Goal: Transaction & Acquisition: Book appointment/travel/reservation

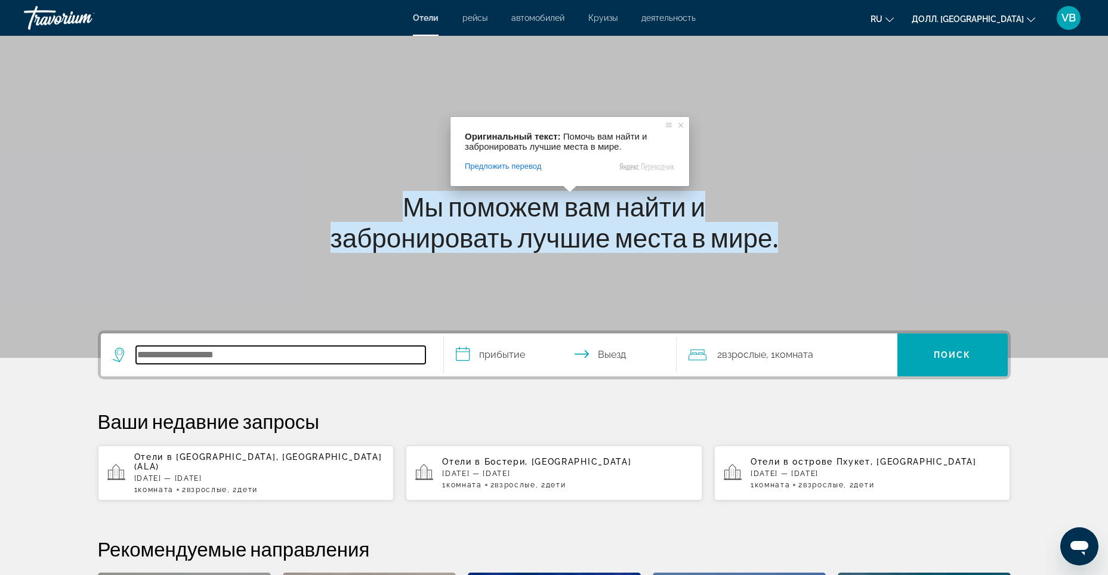
click at [272, 362] on input "Поиск места назначения в отеле" at bounding box center [280, 355] width 289 height 18
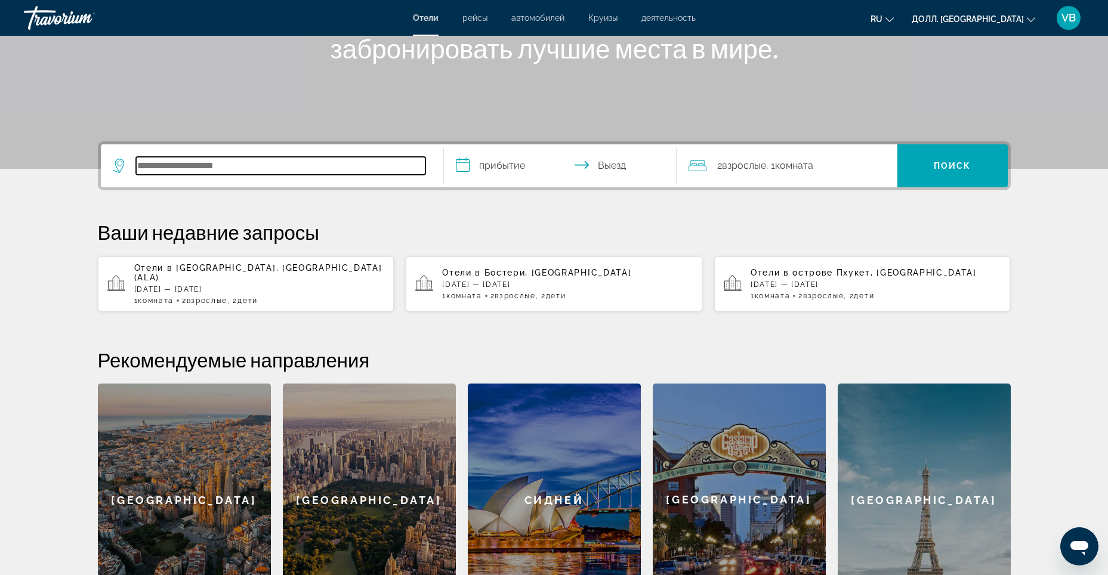
scroll to position [292, 0]
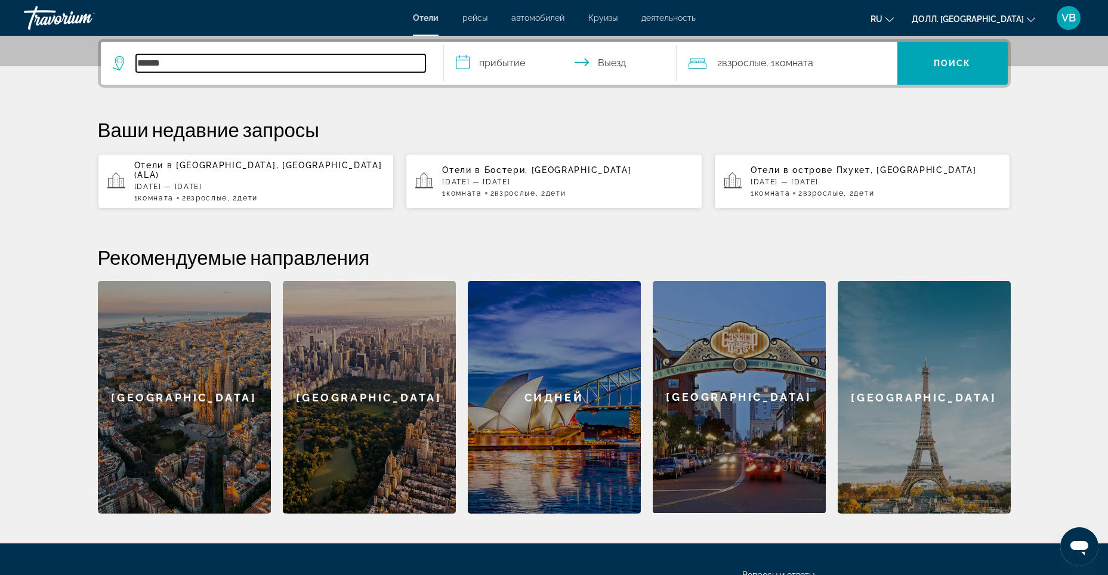
click at [307, 65] on input "******" at bounding box center [280, 63] width 289 height 18
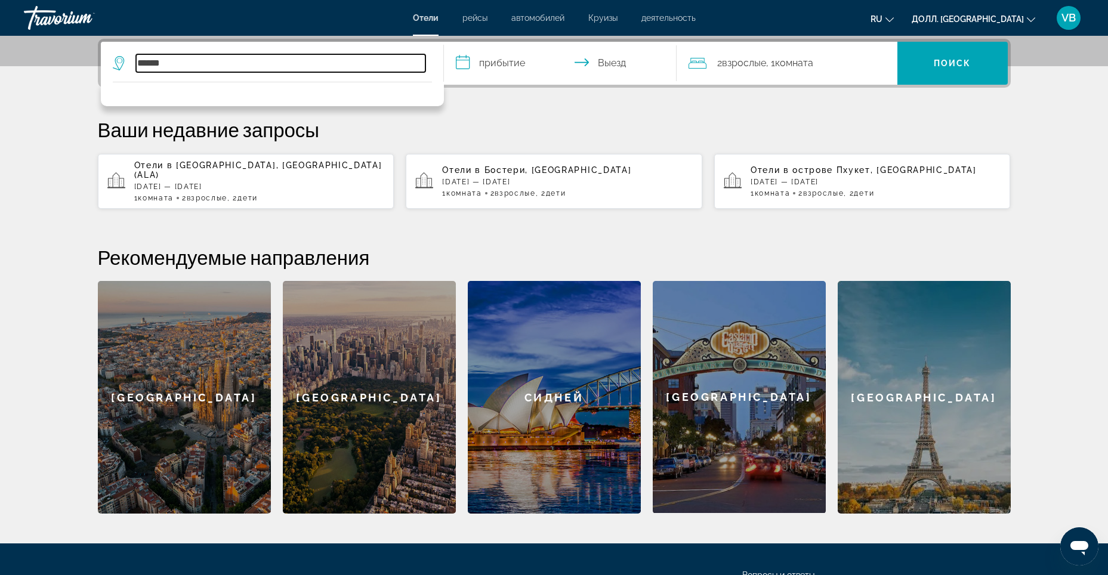
type input "******"
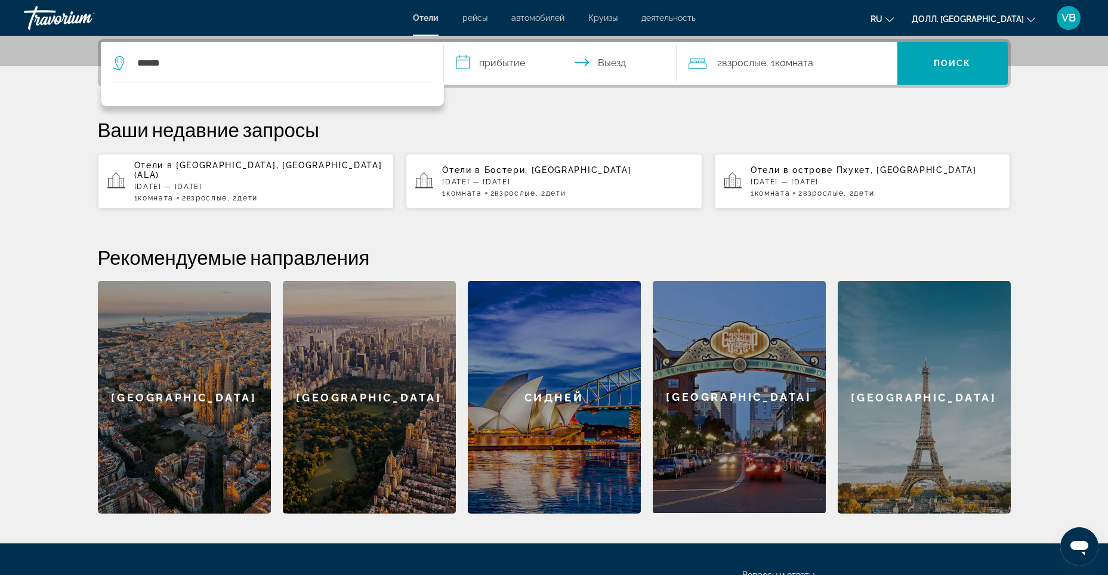
click at [481, 56] on input "**********" at bounding box center [562, 65] width 237 height 47
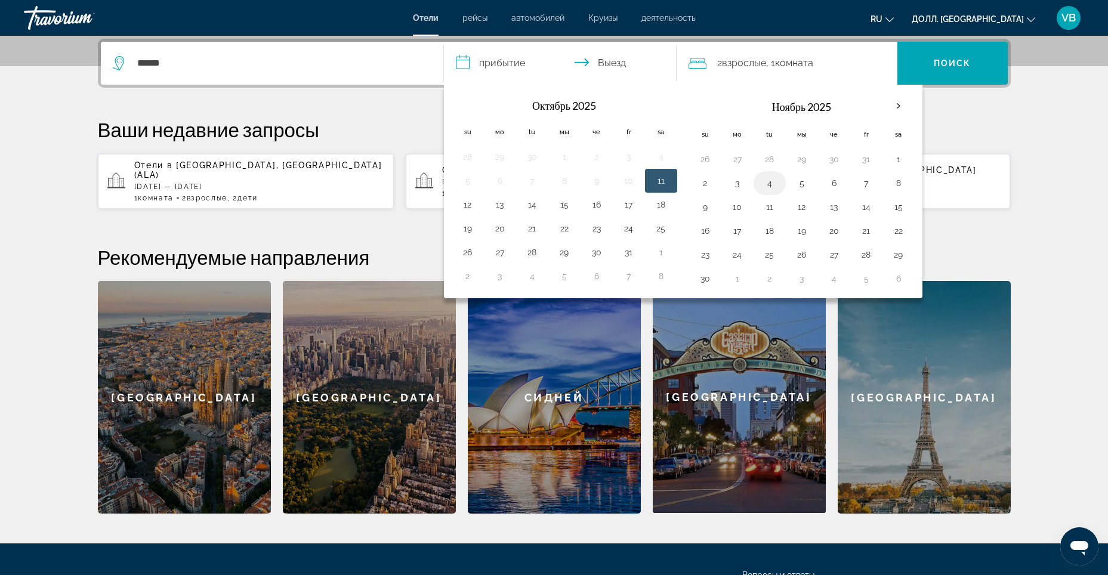
click at [774, 179] on button "4" at bounding box center [769, 183] width 19 height 17
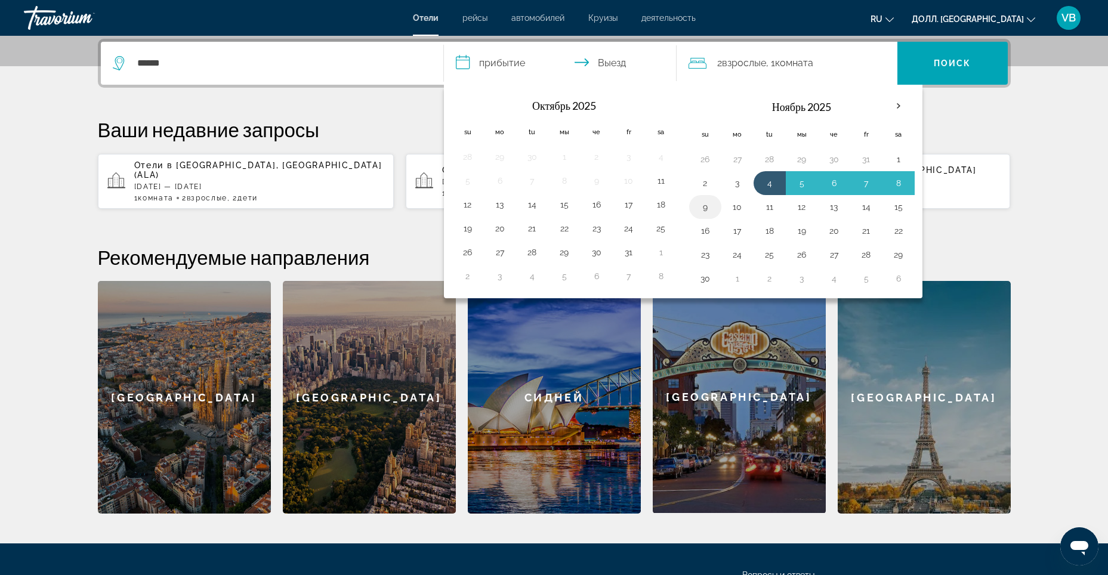
click at [703, 206] on button "9" at bounding box center [705, 207] width 19 height 17
type input "**********"
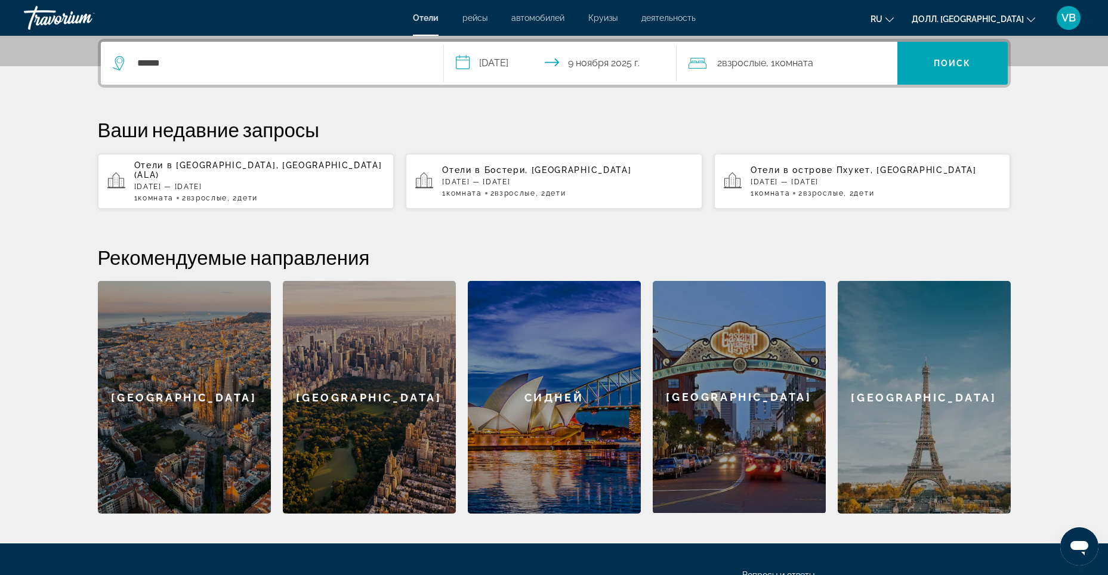
click at [840, 76] on div "2 Взрослый Взрослые , 1 Комната номера" at bounding box center [792, 63] width 209 height 43
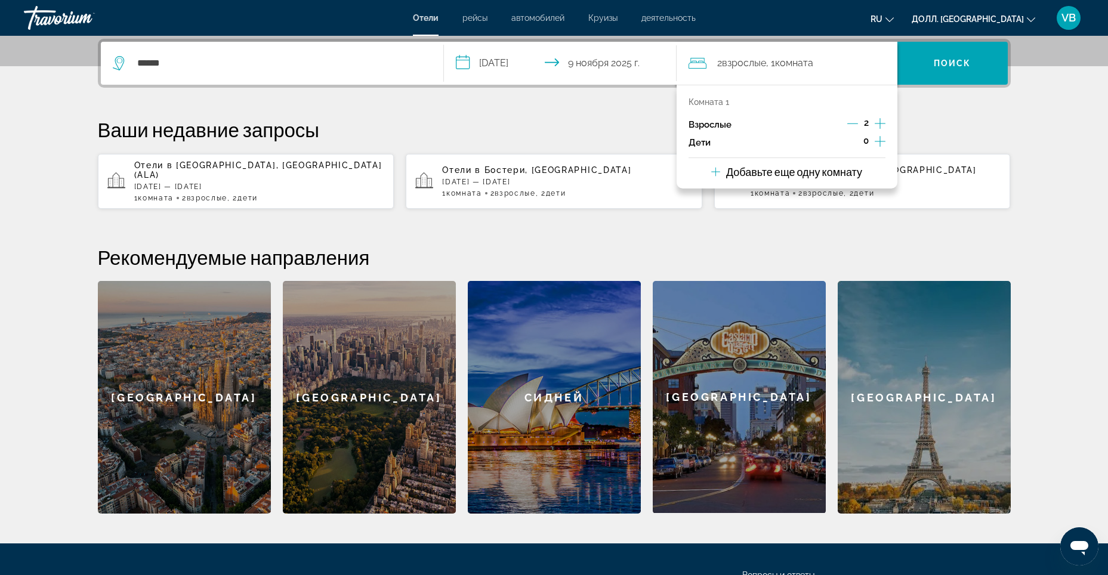
click at [873, 145] on div "0" at bounding box center [865, 143] width 39 height 18
click at [879, 140] on icon "Увеличивать дочерние элементы" at bounding box center [879, 141] width 11 height 11
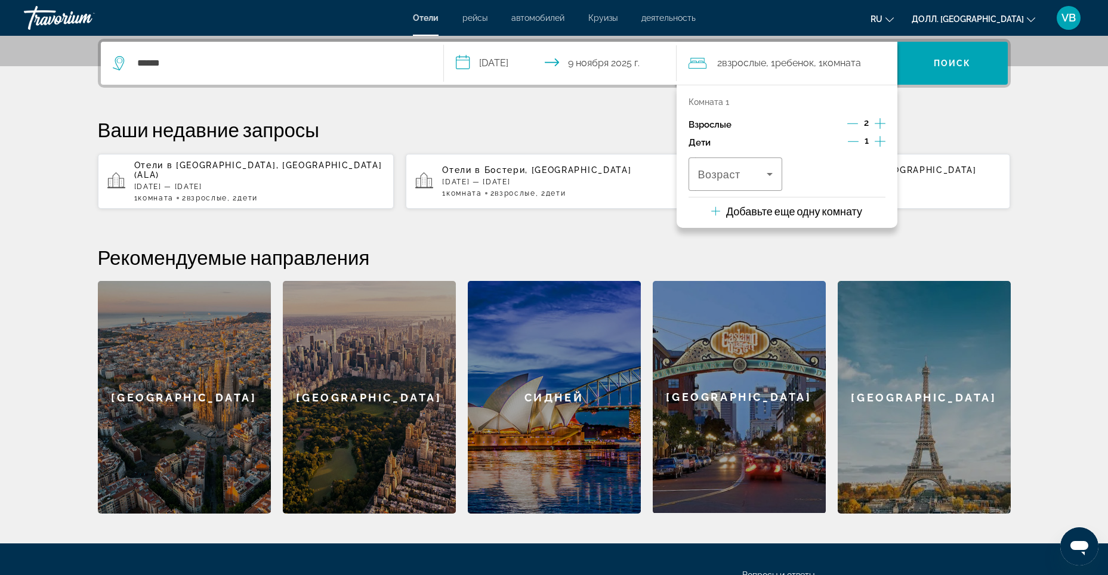
click at [880, 141] on icon "Увеличивать дочерние элементы" at bounding box center [879, 141] width 11 height 11
click at [775, 175] on icon "Путешественники: 2 взрослых, 2 ребёнка" at bounding box center [769, 174] width 14 height 14
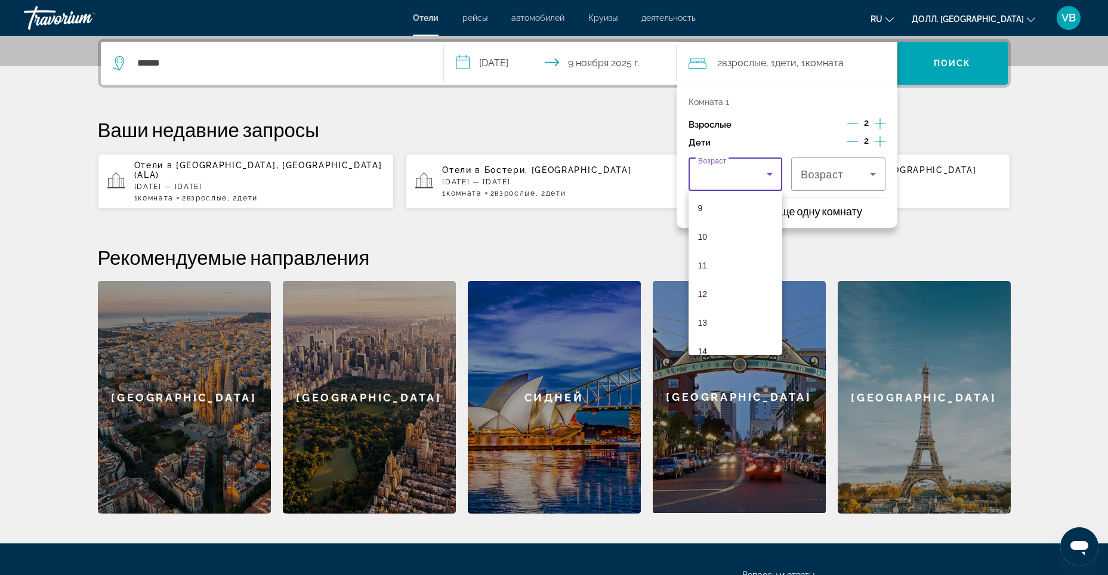
scroll to position [255, 0]
click at [761, 215] on mat-option "9" at bounding box center [735, 212] width 94 height 29
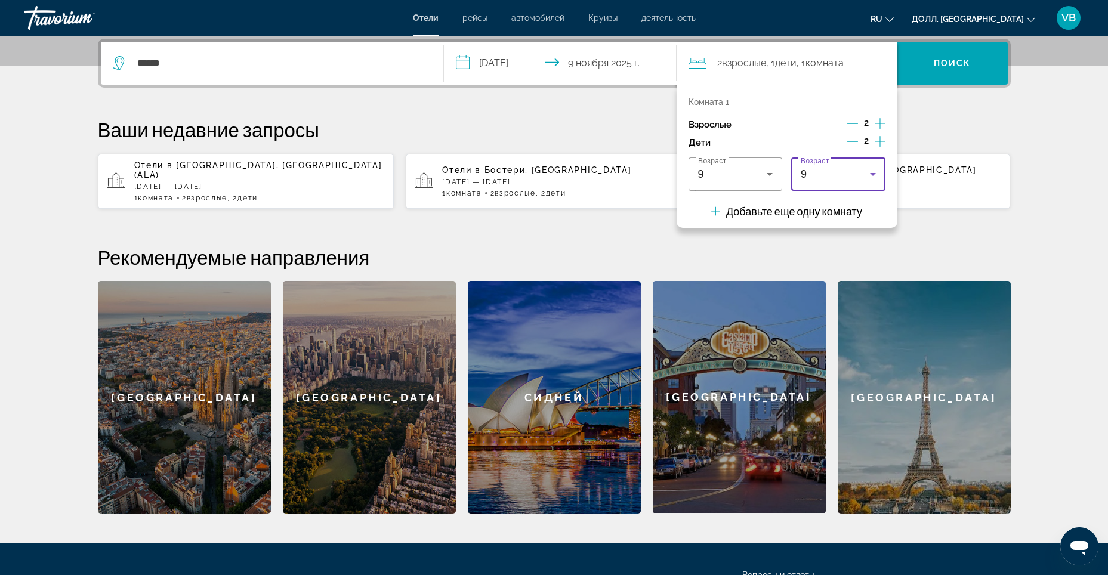
click at [873, 175] on icon "Путешественники: 2 взрослых, 2 ребёнка" at bounding box center [873, 174] width 14 height 14
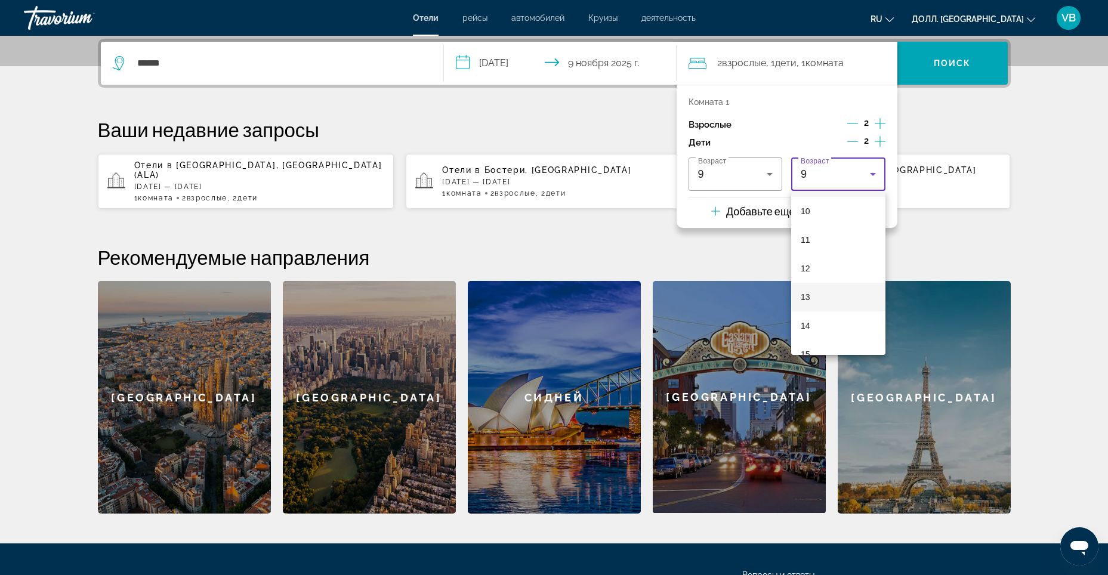
scroll to position [306, 0]
click at [849, 309] on mat-option "14" at bounding box center [838, 304] width 94 height 29
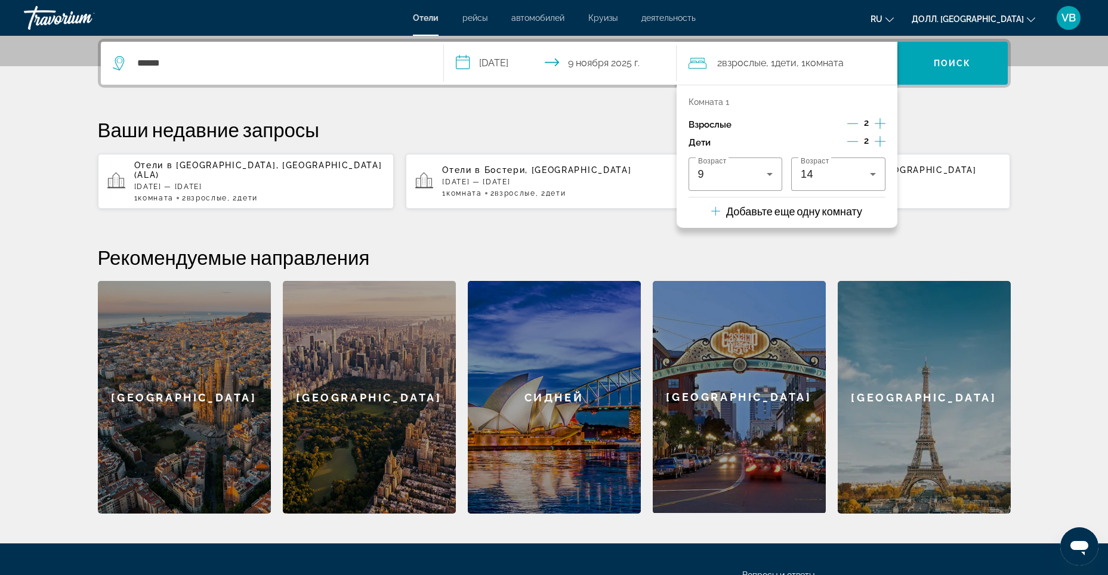
click at [989, 119] on p "Ваши недавние запросы" at bounding box center [554, 130] width 913 height 24
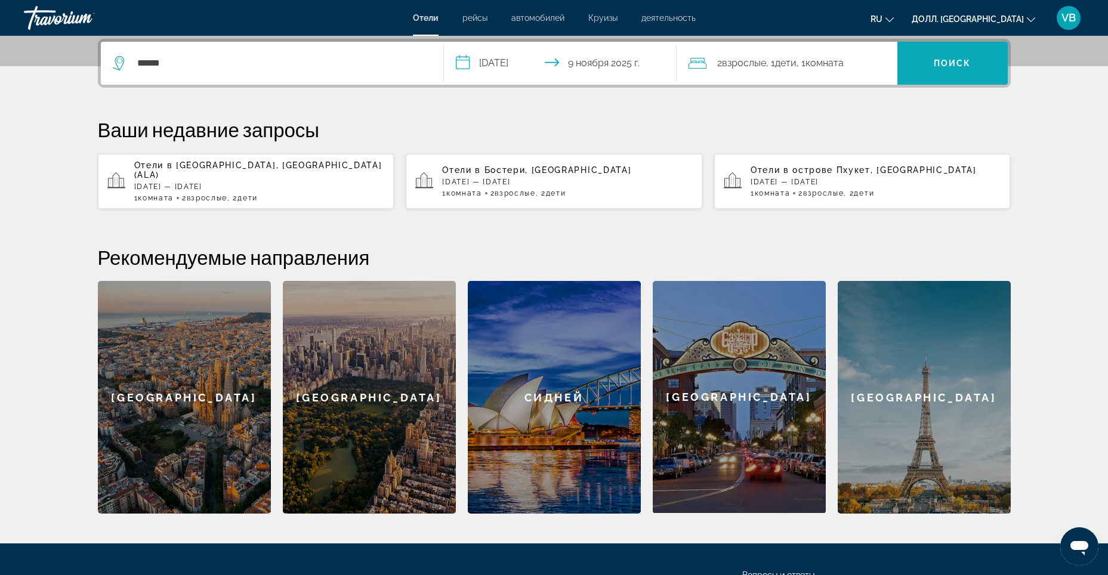
click at [962, 74] on span "Поиск" at bounding box center [952, 63] width 110 height 29
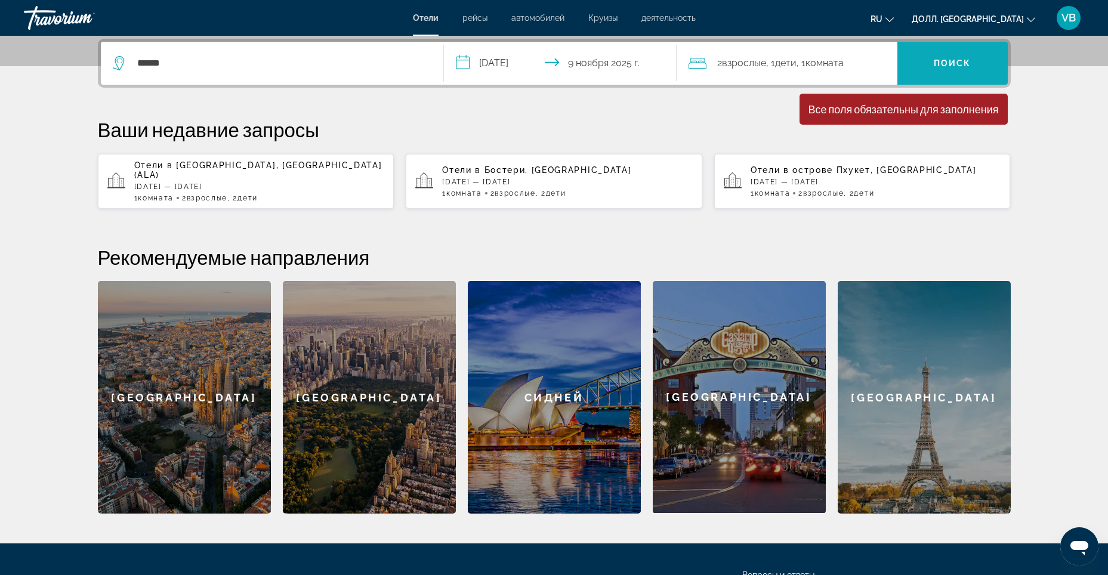
click at [949, 72] on span "Поиск" at bounding box center [952, 63] width 110 height 29
click at [258, 47] on div "******" at bounding box center [272, 63] width 319 height 43
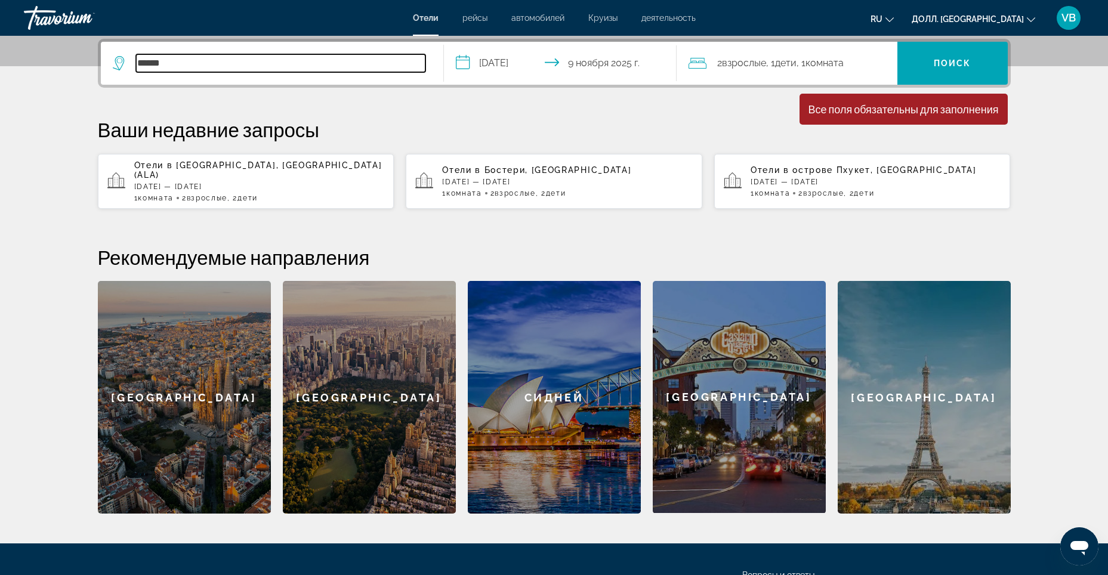
click at [251, 60] on input "******" at bounding box center [280, 63] width 289 height 18
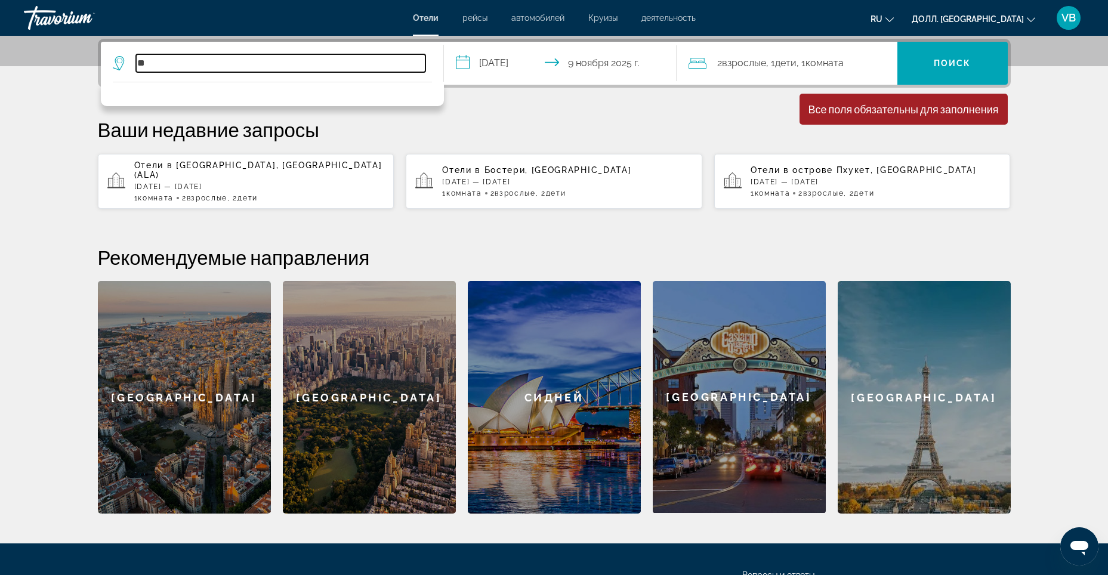
type input "*"
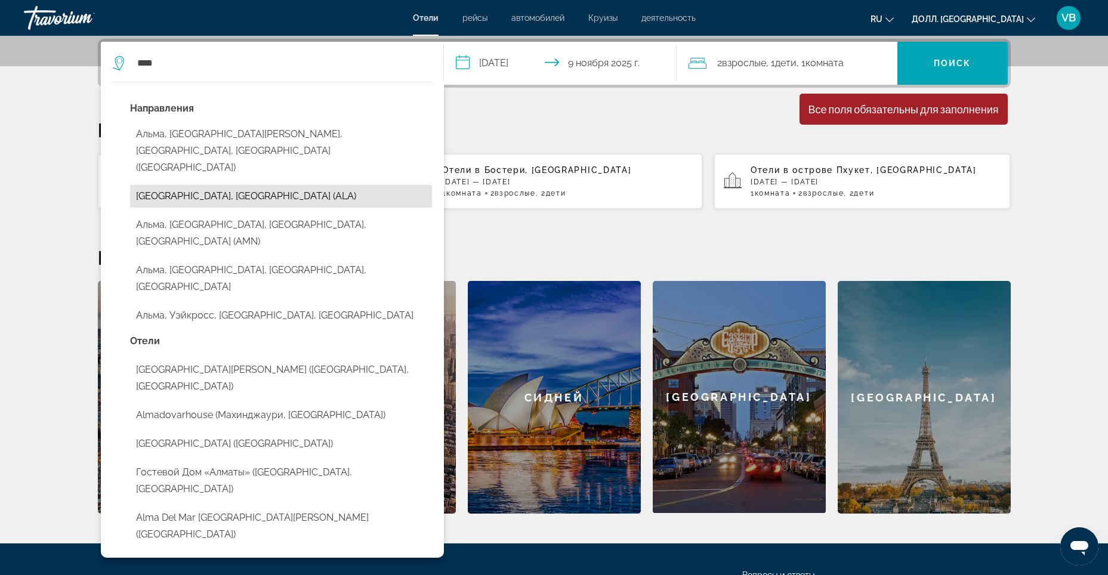
click at [249, 185] on button "[GEOGRAPHIC_DATA], [GEOGRAPHIC_DATA] (ALA)" at bounding box center [281, 196] width 302 height 23
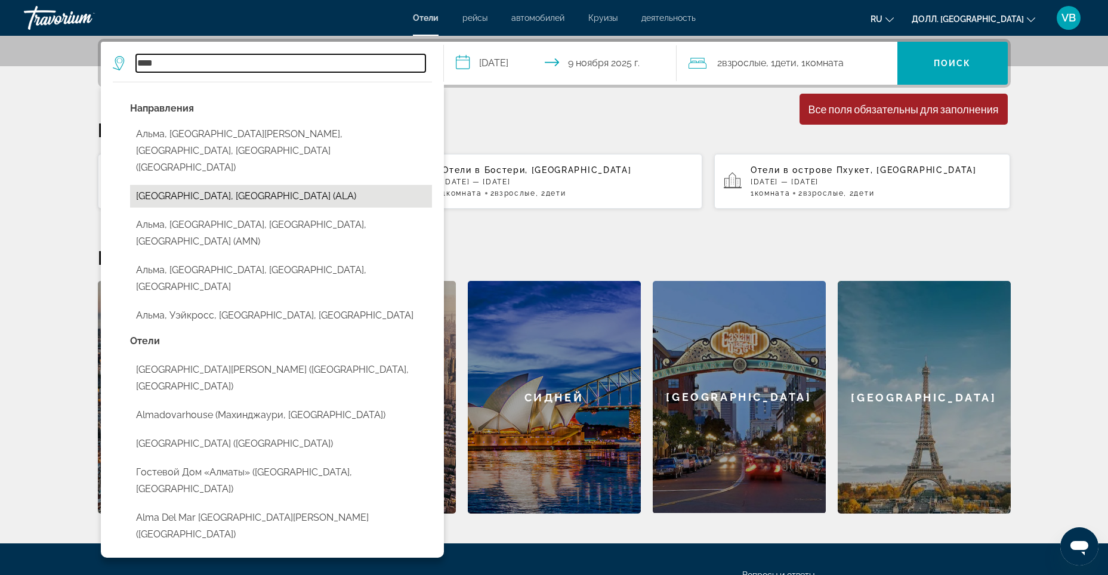
type input "**********"
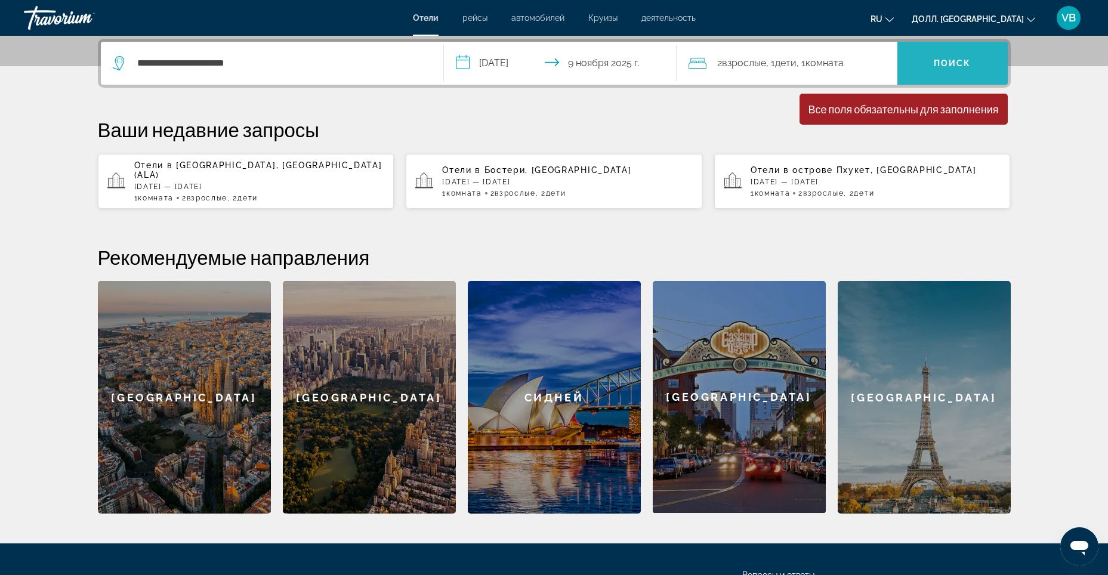
click at [936, 71] on span "Поиск" at bounding box center [952, 63] width 110 height 29
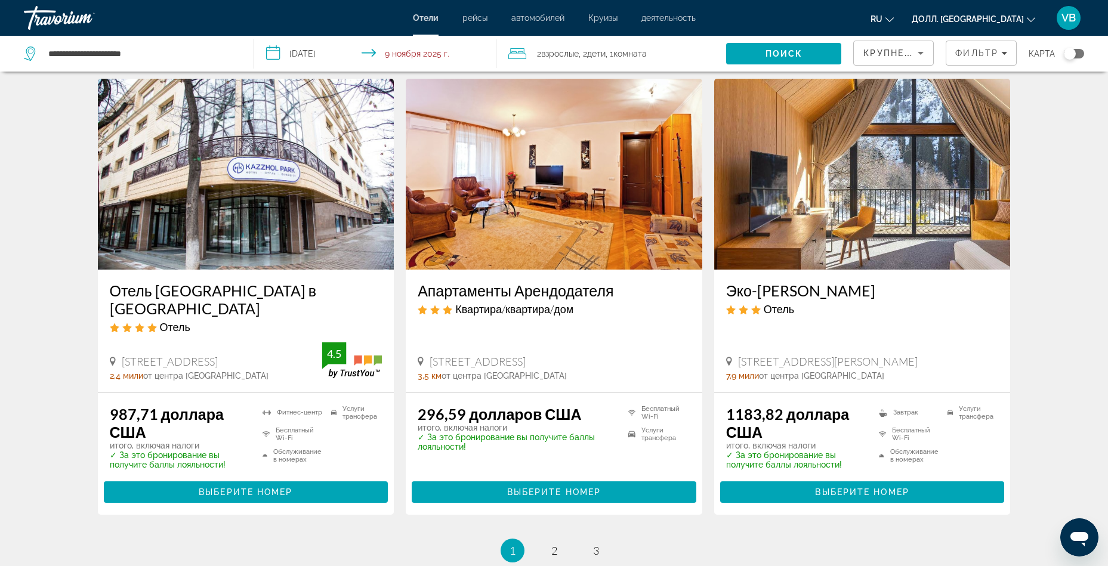
scroll to position [1551, 0]
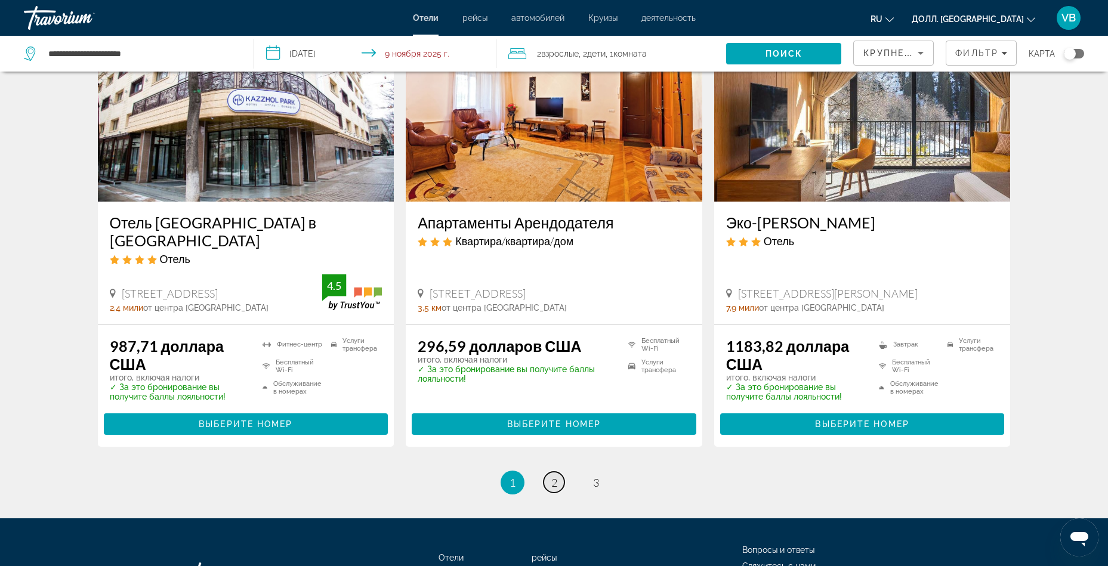
click at [552, 476] on ya-tr-span "2" at bounding box center [554, 482] width 6 height 13
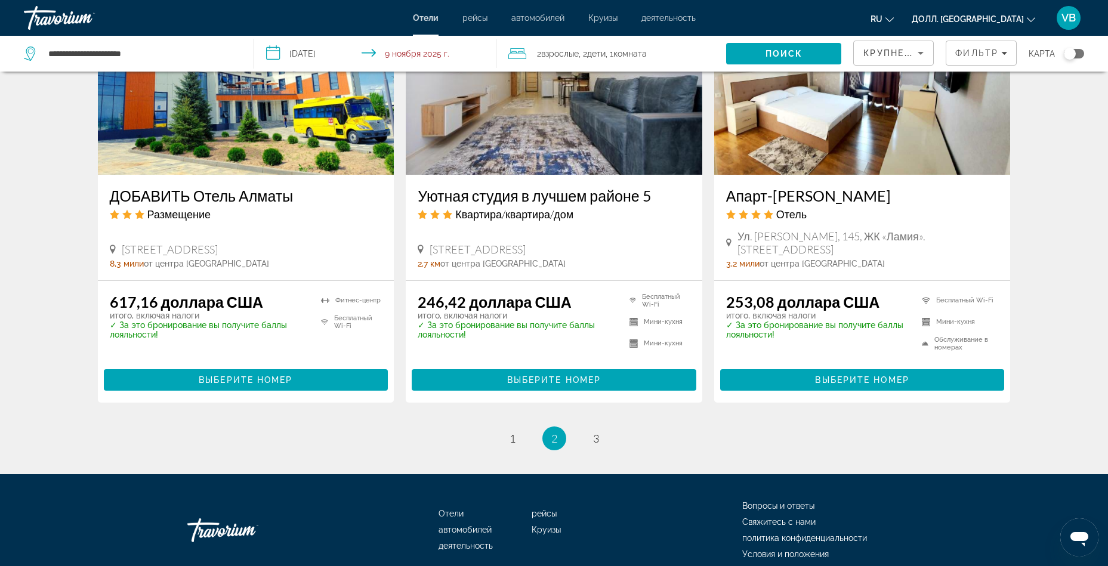
scroll to position [1543, 0]
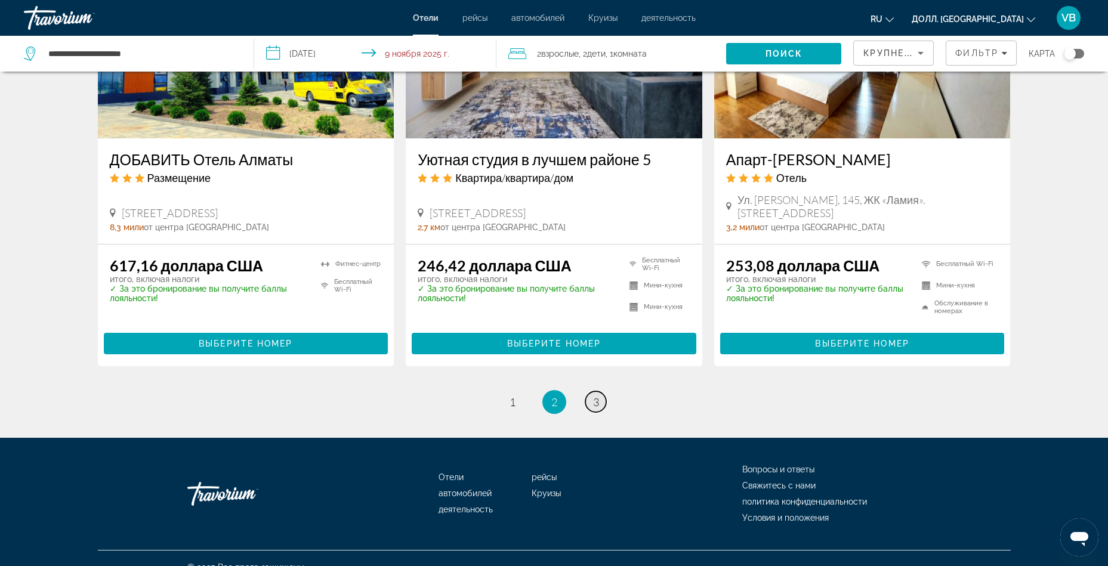
click at [596, 395] on ya-tr-span "3" at bounding box center [596, 401] width 6 height 13
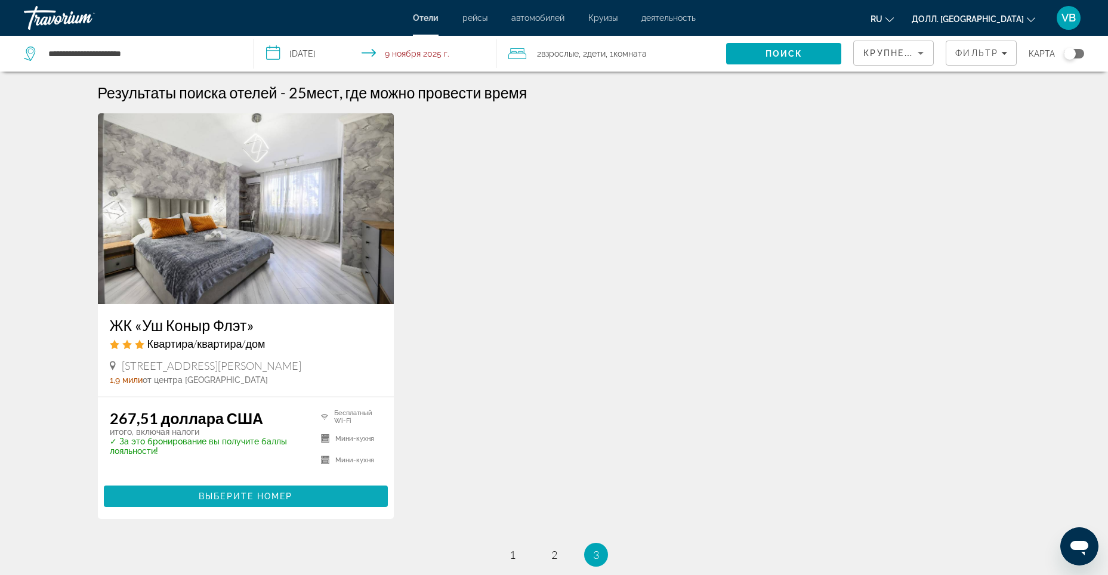
click at [254, 498] on ya-tr-span "Выберите номер" at bounding box center [246, 497] width 94 height 10
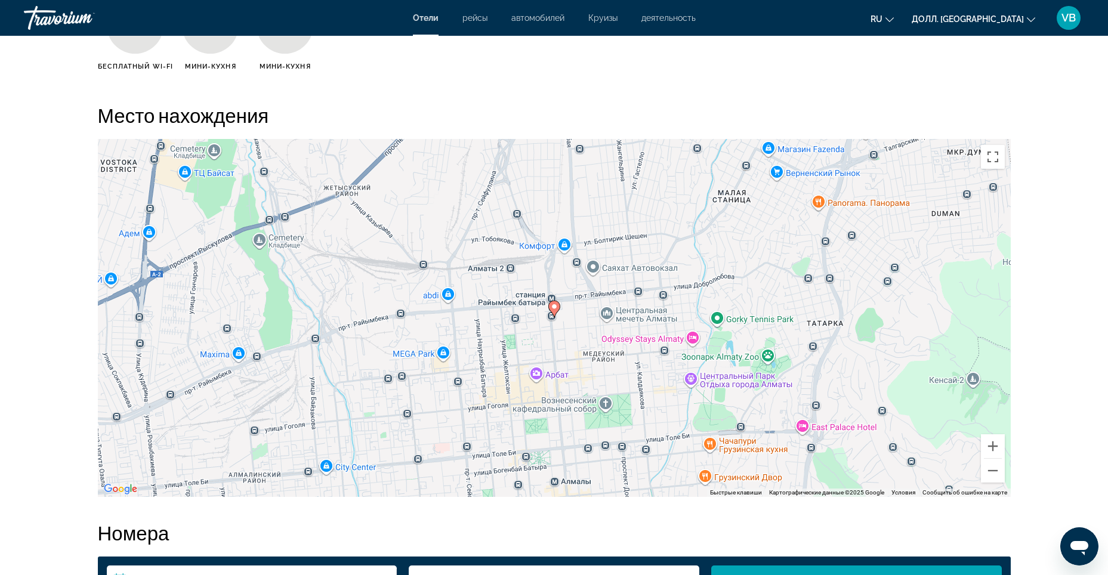
scroll to position [1014, 0]
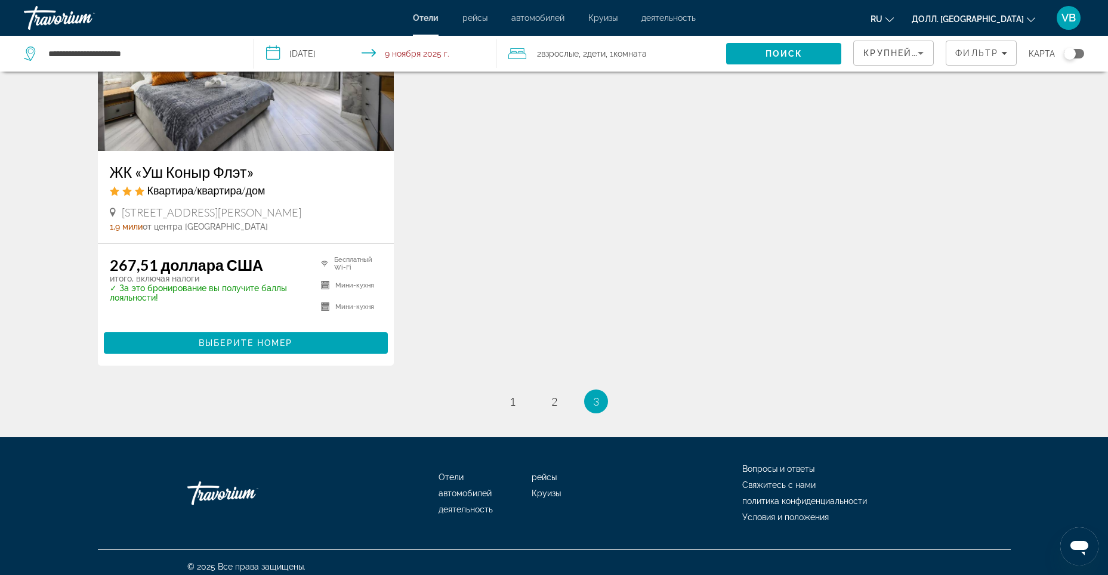
scroll to position [162, 0]
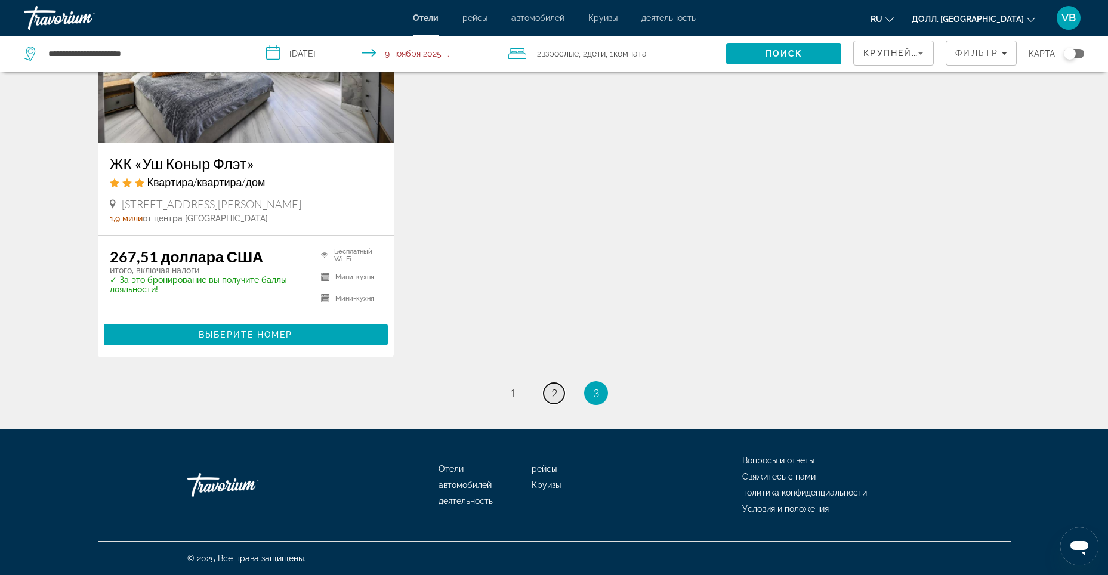
click at [549, 392] on link "страница 2" at bounding box center [553, 393] width 21 height 21
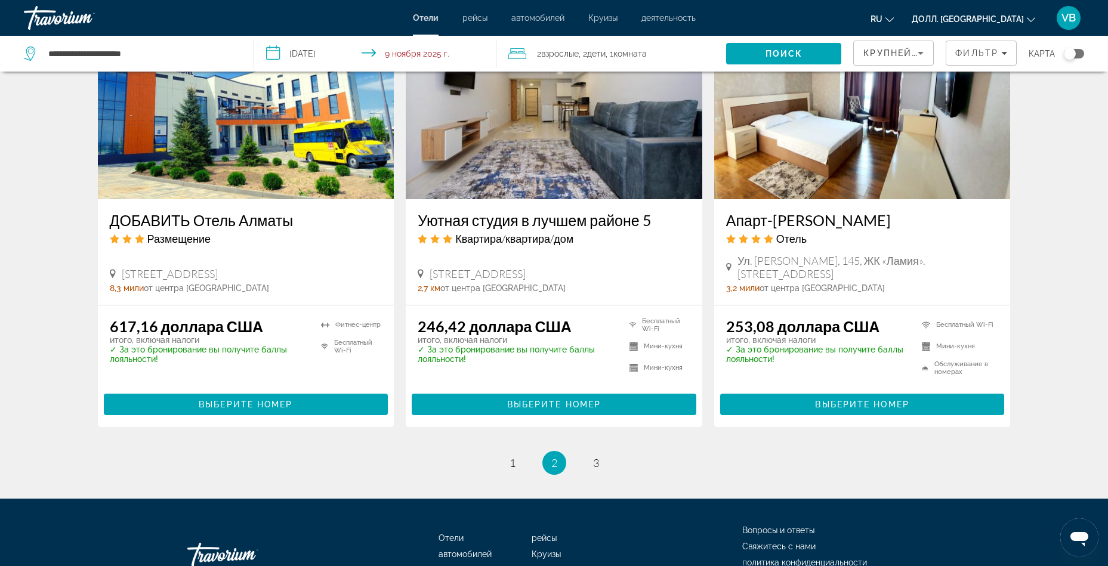
scroll to position [1483, 0]
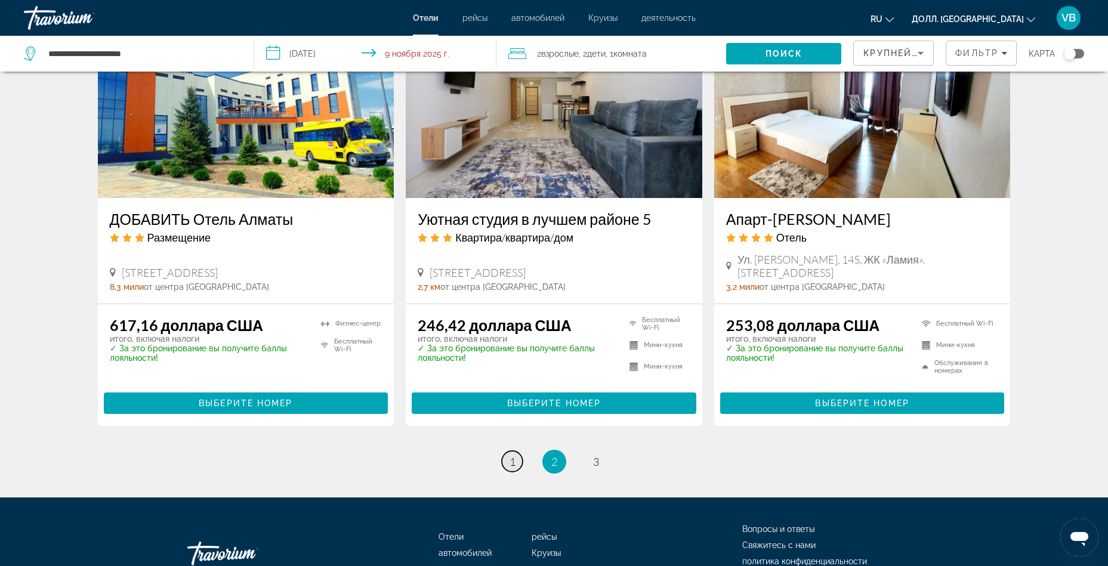
click at [509, 455] on ya-tr-span "1" at bounding box center [512, 461] width 6 height 13
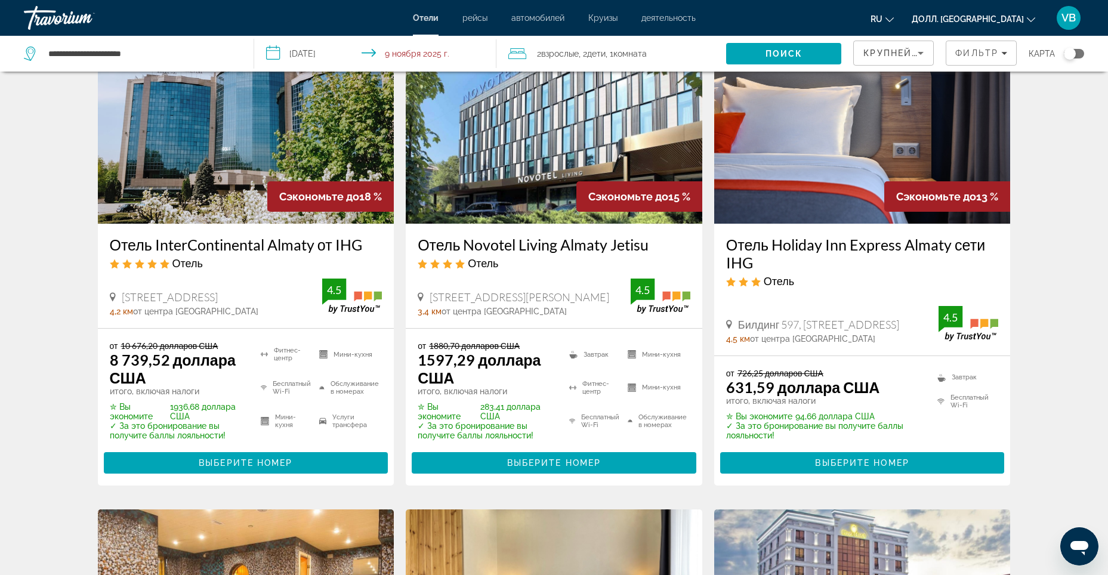
scroll to position [60, 0]
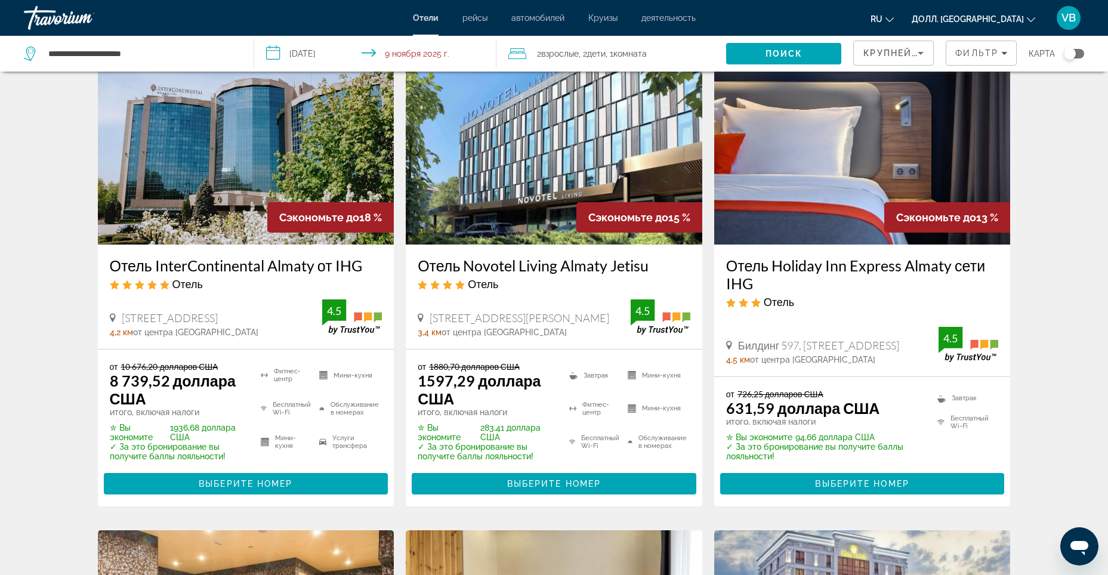
click at [875, 140] on img "Основное содержание" at bounding box center [862, 149] width 296 height 191
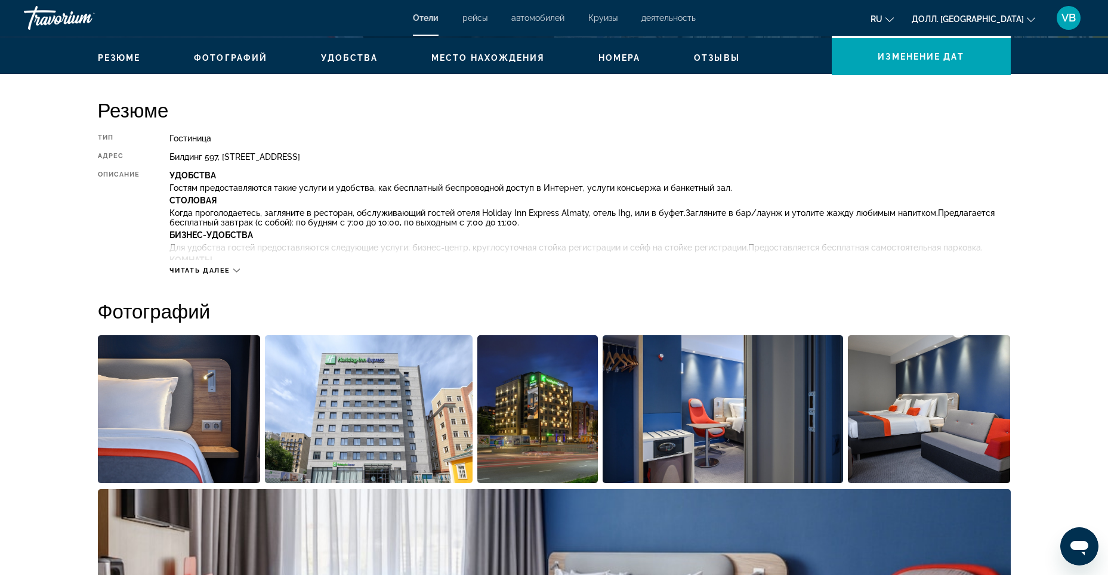
scroll to position [358, 0]
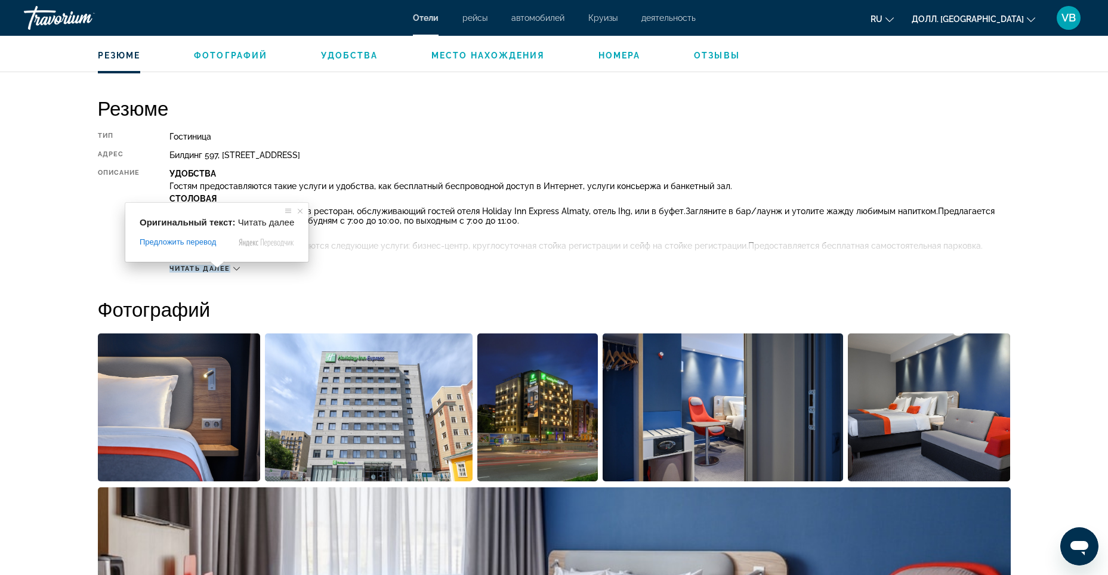
click at [216, 268] on span at bounding box center [217, 264] width 16 height 7
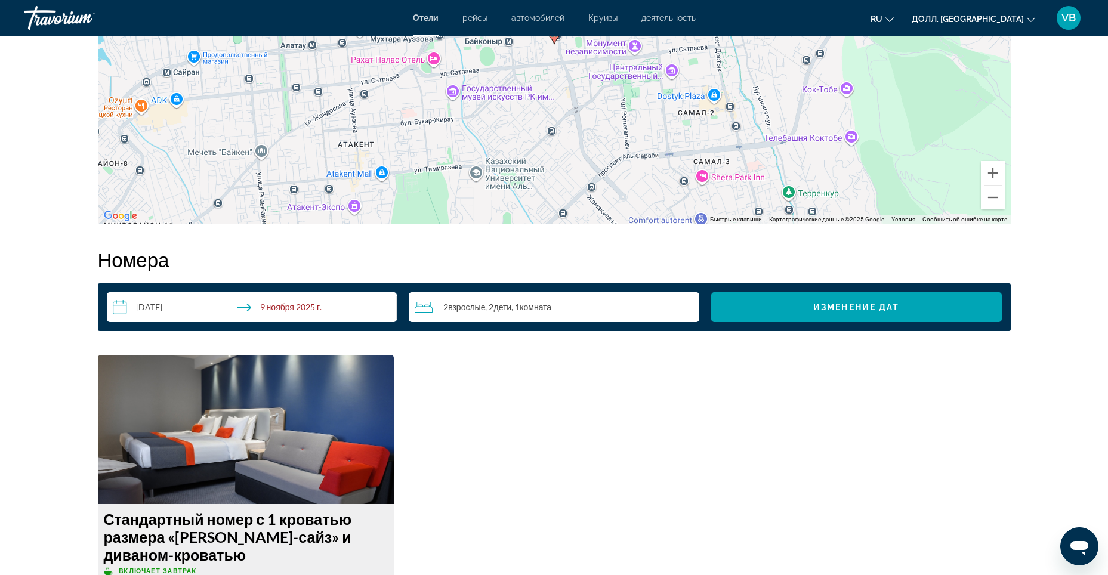
scroll to position [1312, 0]
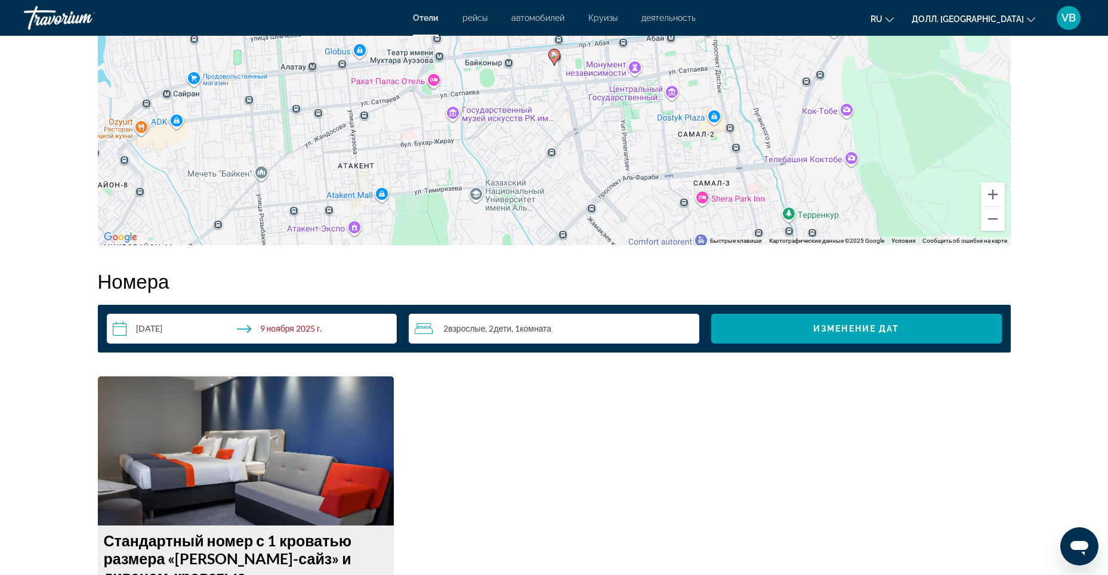
click at [604, 325] on div "2 Взрослый Взрослые , 2 Ребёнок Дети , 1 Комната номера" at bounding box center [557, 329] width 285 height 14
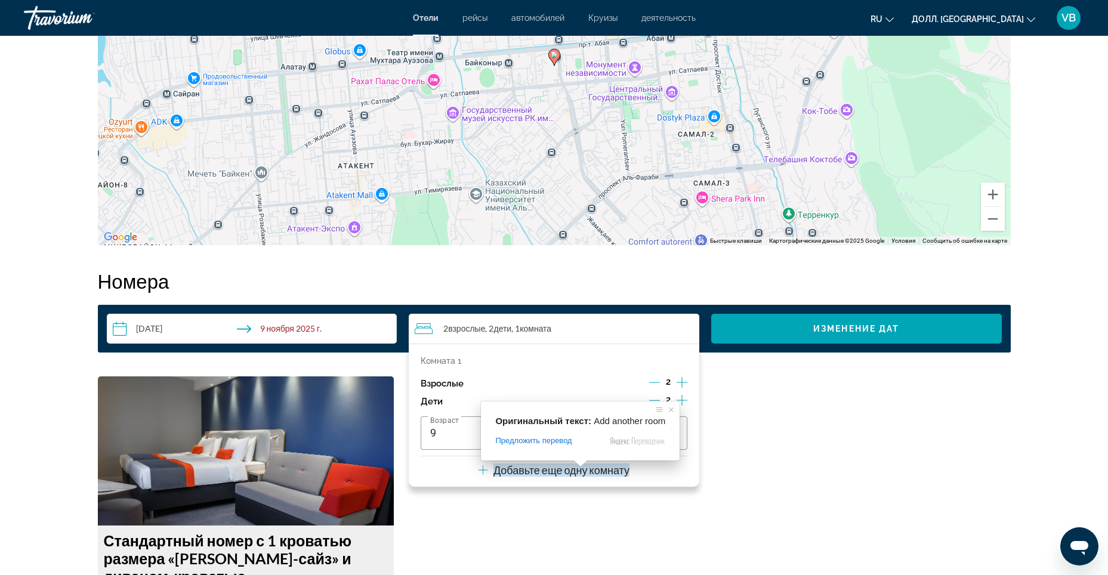
click at [570, 469] on ya-tr-span "Добавьте еще одну комнату" at bounding box center [561, 469] width 136 height 13
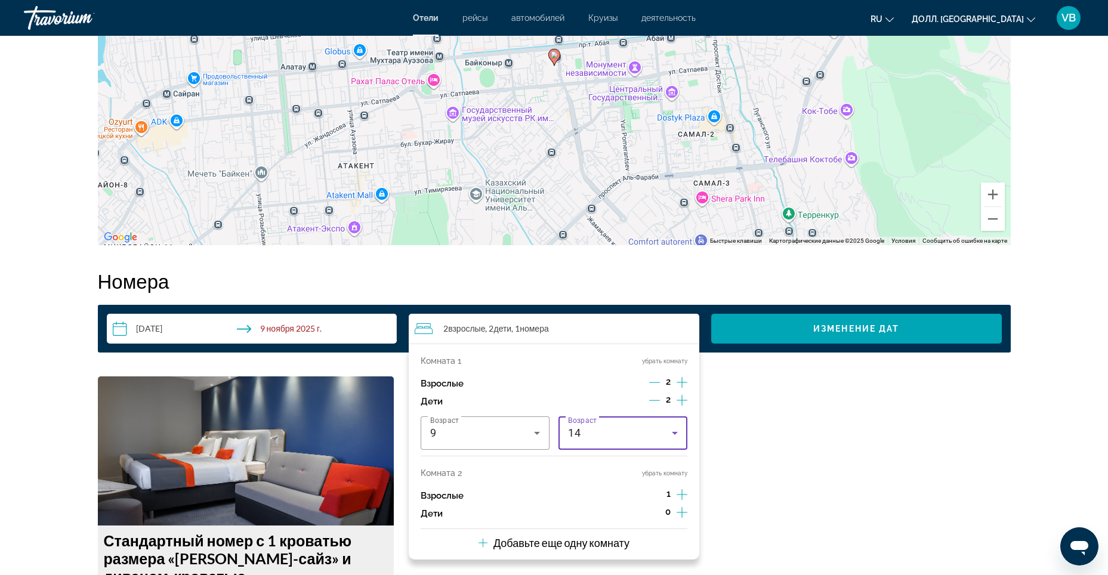
click at [674, 436] on icon "Путешественники: 3 взрослых, 2 ребёнка" at bounding box center [674, 433] width 14 height 14
click at [674, 436] on div at bounding box center [554, 287] width 1108 height 575
click at [653, 384] on icon "Уменьшающийся возраст взрослых" at bounding box center [654, 382] width 11 height 11
click at [656, 401] on icon "Уменьшать количество детей" at bounding box center [654, 400] width 11 height 11
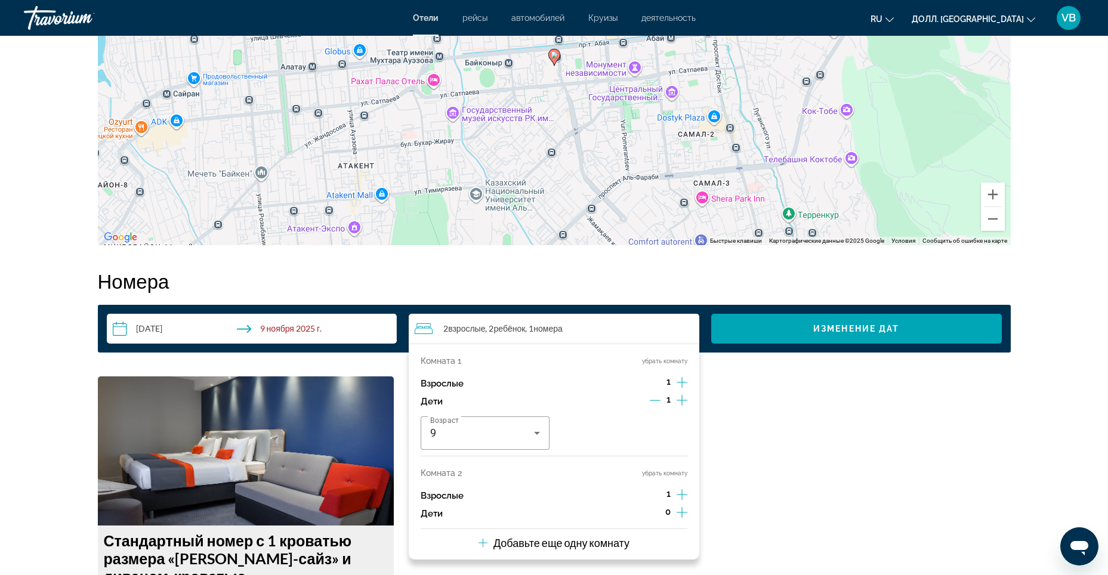
click at [685, 510] on icon "Увеличивать дочерние элементы" at bounding box center [681, 512] width 11 height 14
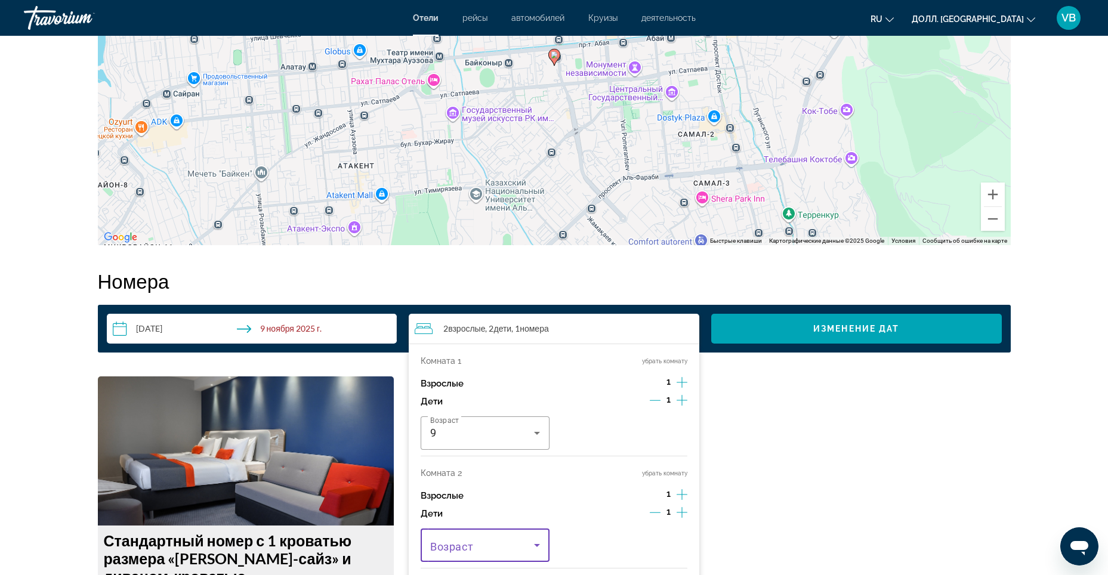
click at [531, 539] on icon "Путешественники: 2 взрослых, 2 ребёнка" at bounding box center [537, 545] width 14 height 14
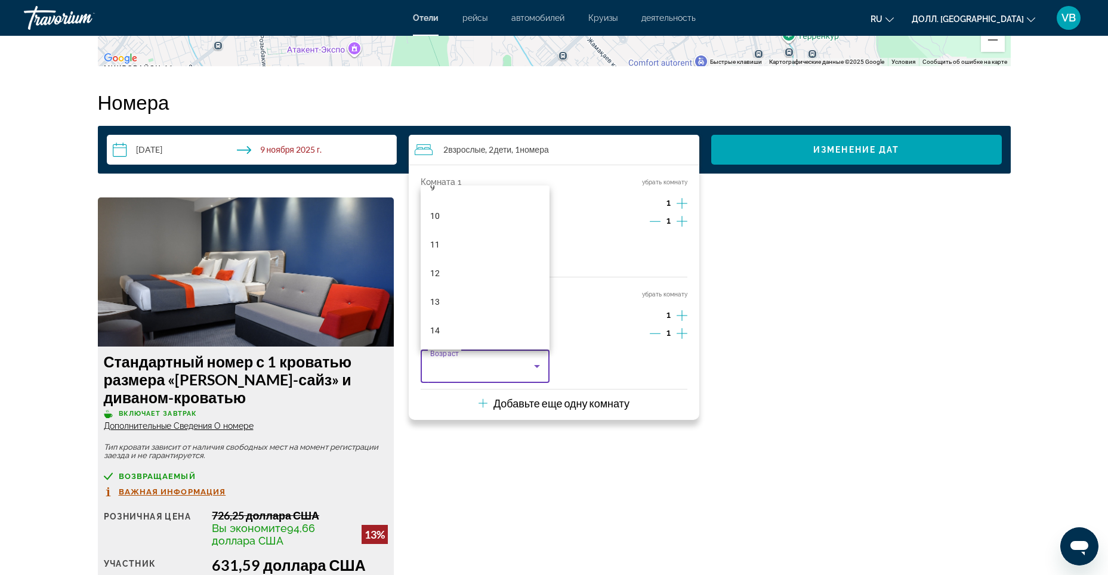
scroll to position [304, 0]
click at [512, 300] on mat-option "14" at bounding box center [485, 302] width 129 height 29
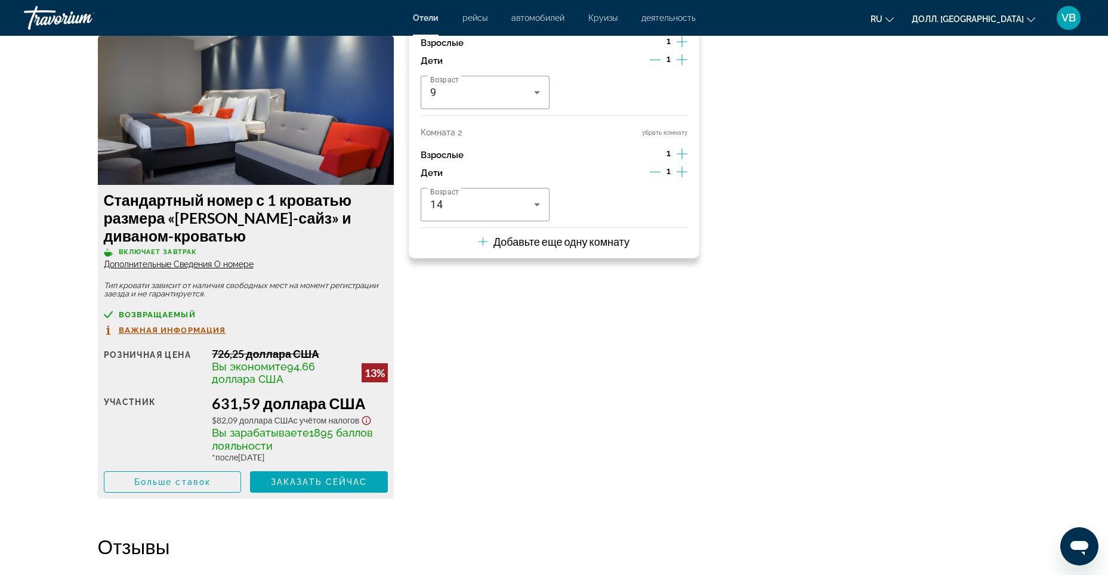
scroll to position [1670, 0]
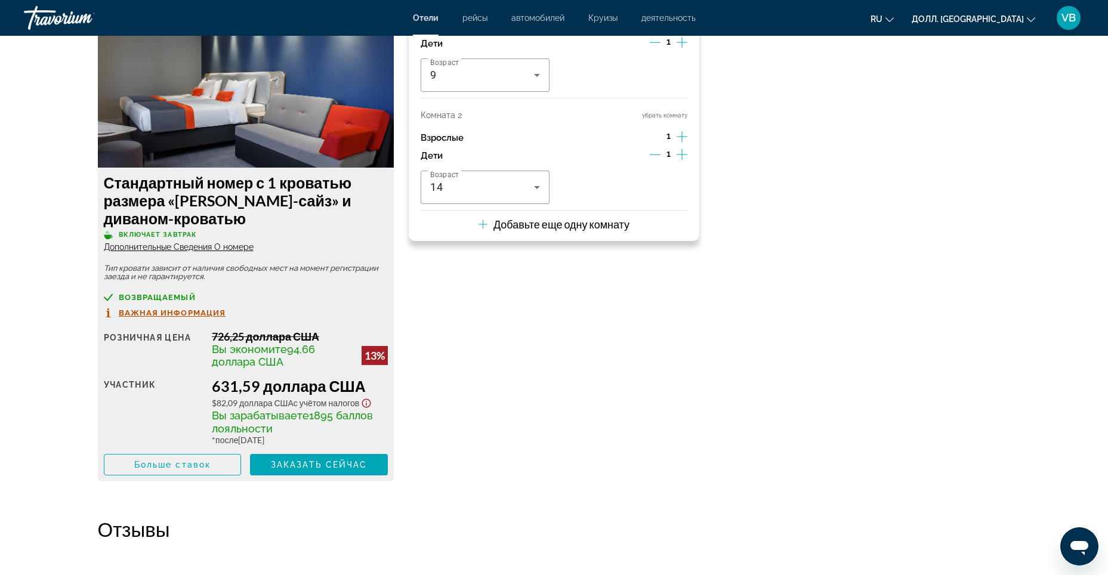
click at [595, 288] on div "Стандартный номер с 1 кроватью размера «[PERSON_NAME]-сайз» и диваном-кроватью …" at bounding box center [554, 255] width 925 height 475
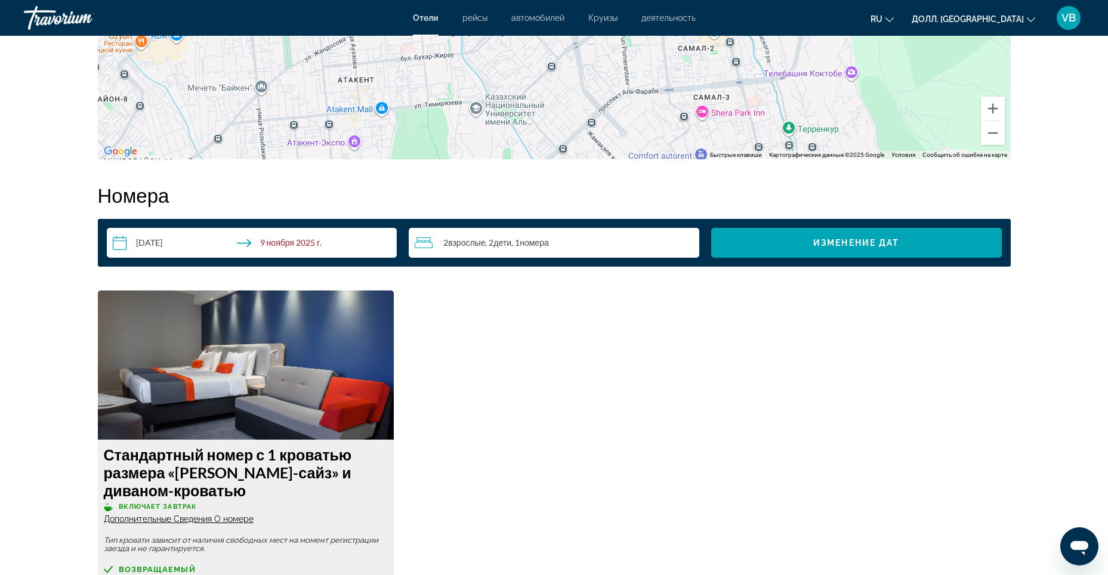
scroll to position [1253, 0]
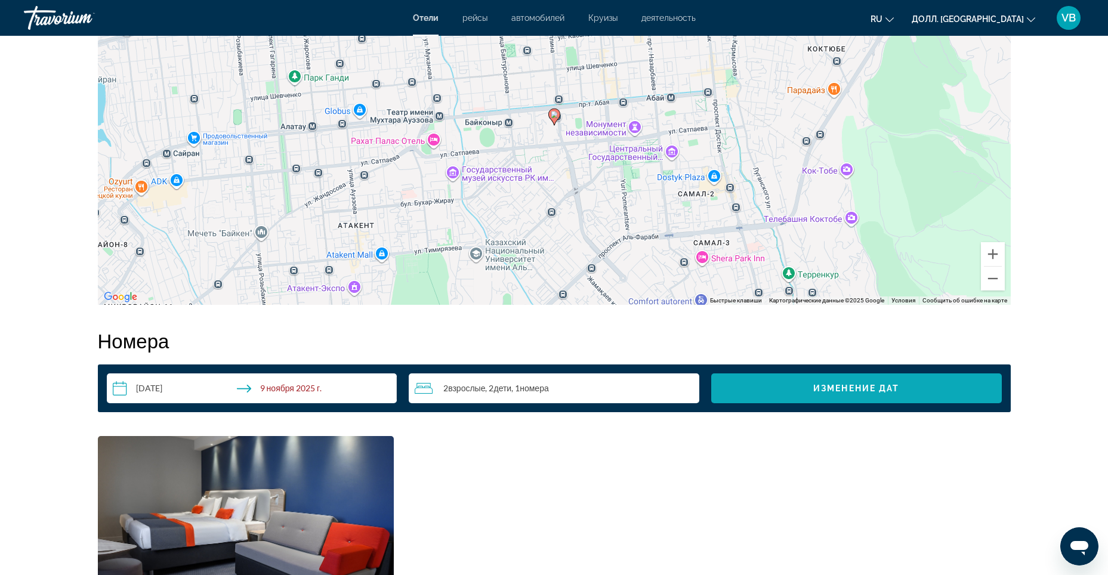
click at [863, 381] on span "Виджет поиска" at bounding box center [856, 388] width 290 height 29
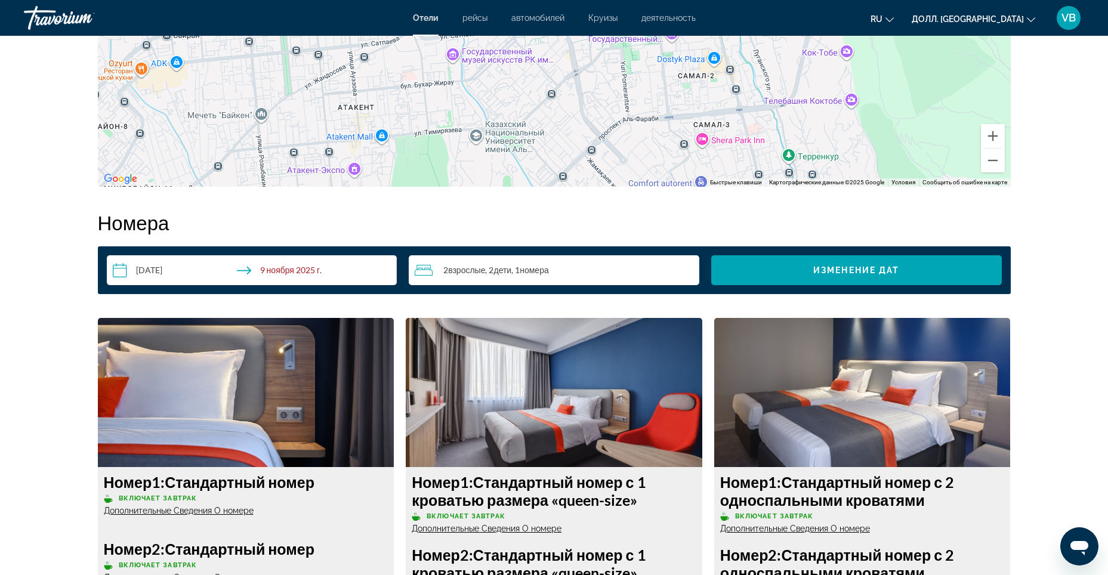
scroll to position [1372, 0]
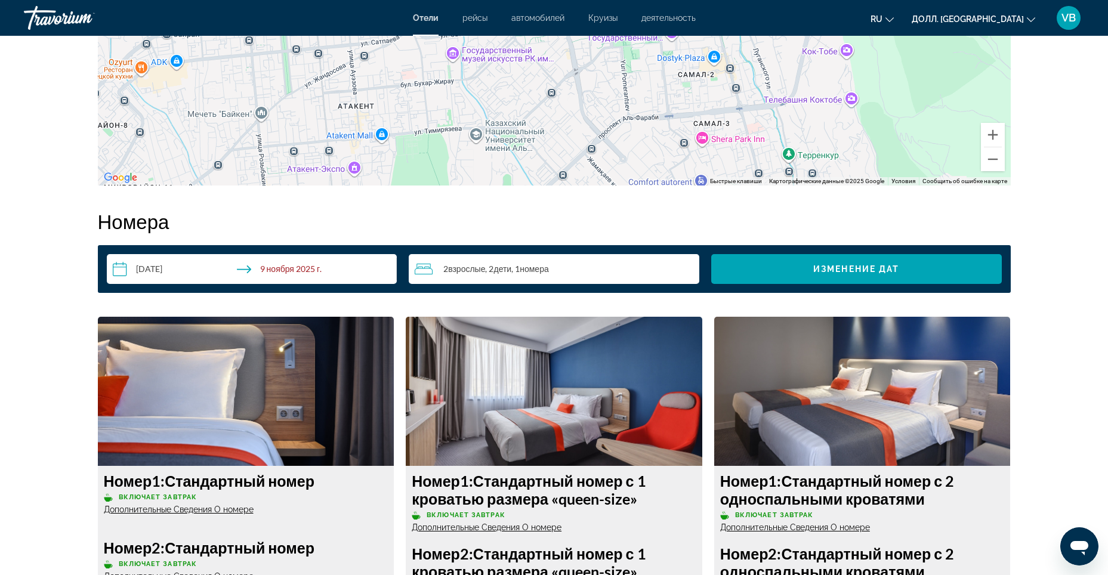
click at [580, 261] on div "2 Взрослый Взрослые , 2 Ребёнок Дети , 1 Комната номера" at bounding box center [557, 269] width 285 height 30
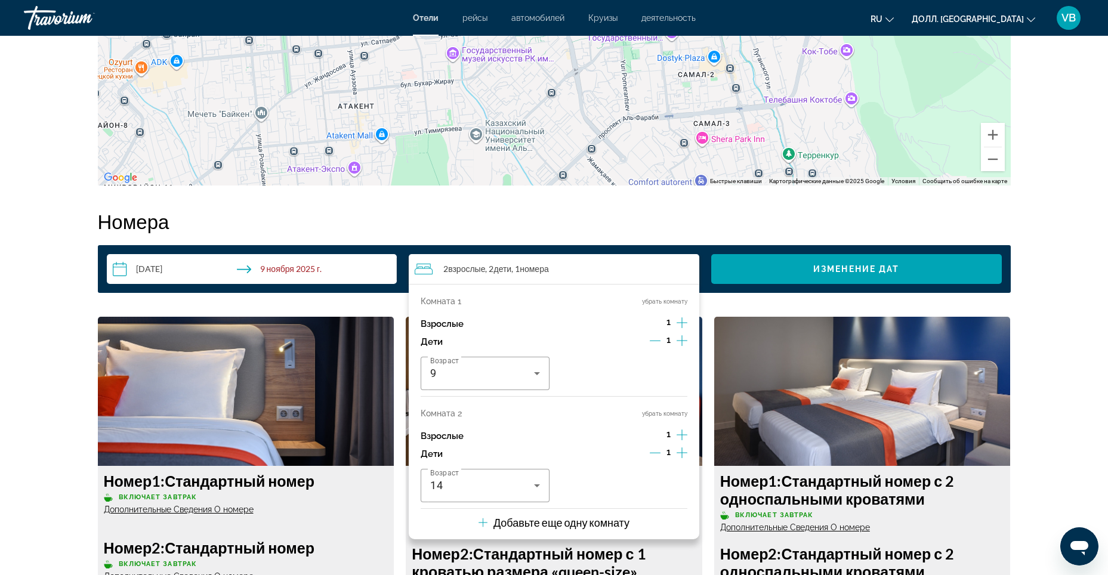
click at [684, 341] on icon "Увеличивать дочерние элементы" at bounding box center [681, 340] width 11 height 11
click at [662, 340] on div "2" at bounding box center [668, 342] width 38 height 18
click at [656, 340] on icon "Уменьшать количество детей" at bounding box center [654, 340] width 11 height 11
click at [656, 340] on icon "Уменьшать количество детей" at bounding box center [655, 340] width 11 height 11
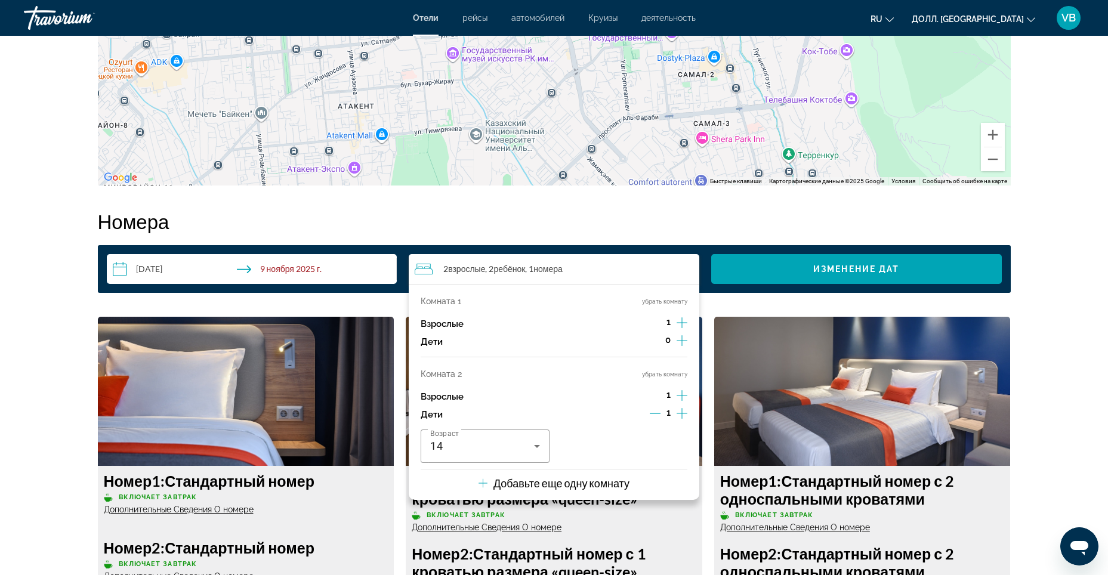
click at [684, 412] on icon "Увеличивать дочерние элементы" at bounding box center [681, 413] width 11 height 14
click at [658, 412] on icon "Уменьшать количество детей" at bounding box center [654, 413] width 11 height 11
click at [658, 412] on icon "Уменьшать количество детей" at bounding box center [655, 413] width 11 height 11
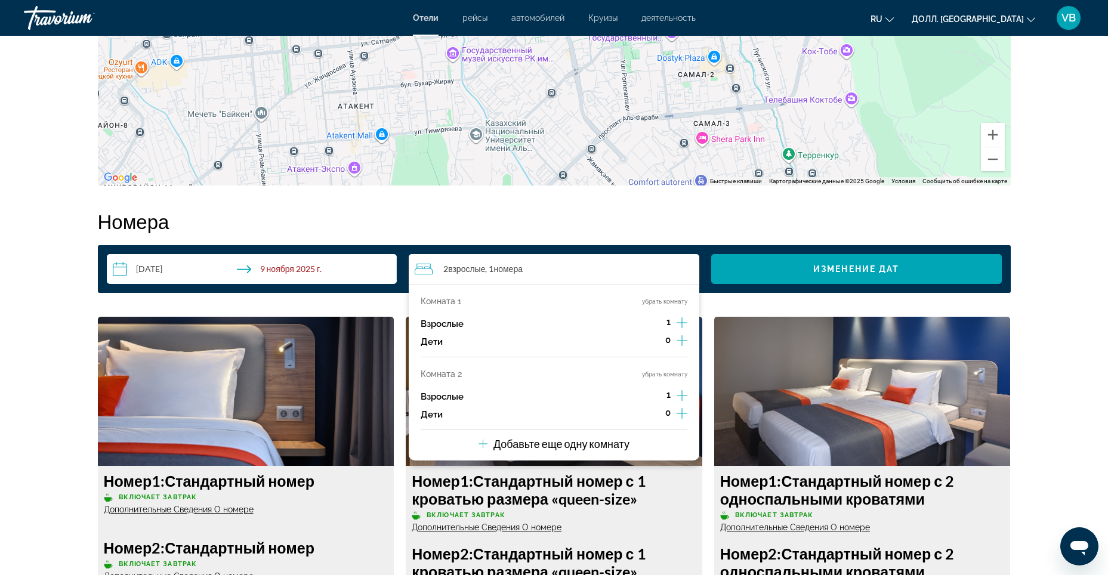
click at [678, 397] on icon "Увеличение числа взрослых" at bounding box center [681, 395] width 11 height 14
click at [651, 397] on icon "Уменьшающийся возраст взрослых" at bounding box center [654, 395] width 11 height 11
click at [662, 299] on ya-tr-span "убрать комнату" at bounding box center [664, 301] width 45 height 7
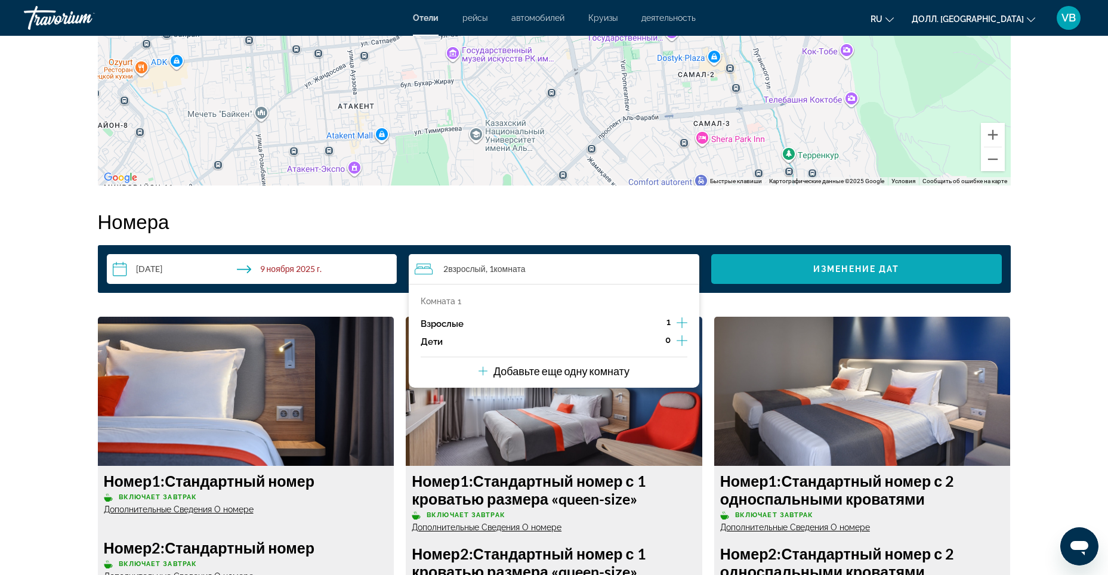
click at [806, 267] on span "Виджет поиска" at bounding box center [856, 269] width 290 height 29
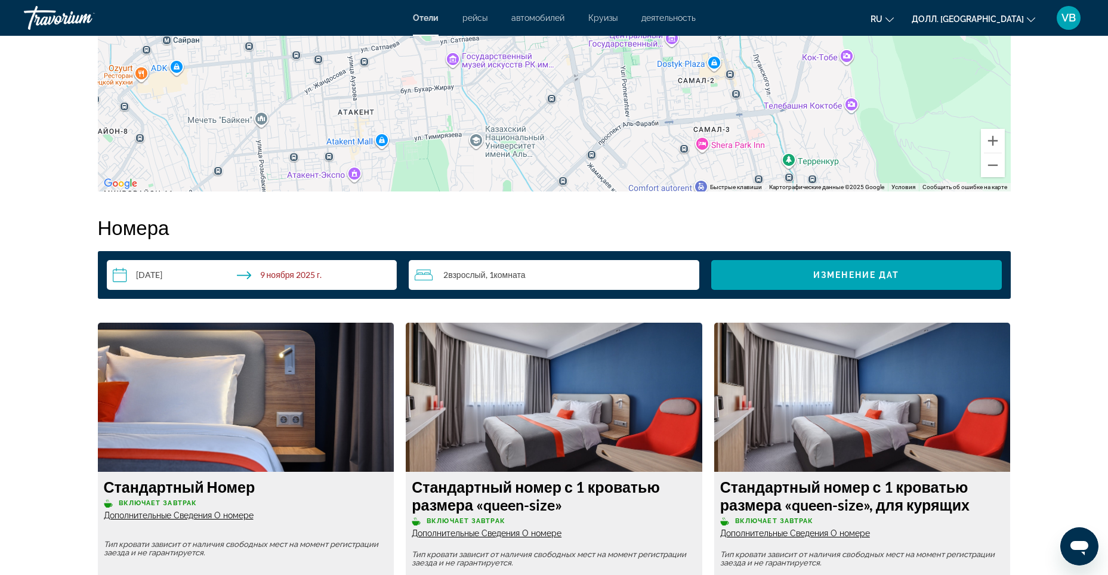
scroll to position [1331, 0]
